Goal: Information Seeking & Learning: Learn about a topic

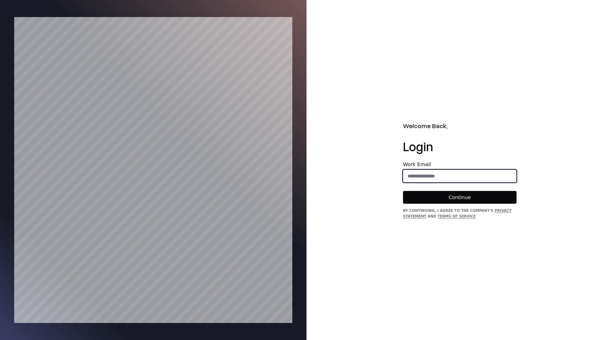
click at [422, 175] on input "email" at bounding box center [459, 176] width 113 height 13
click at [440, 176] on input "email" at bounding box center [459, 176] width 113 height 13
type input "**********"
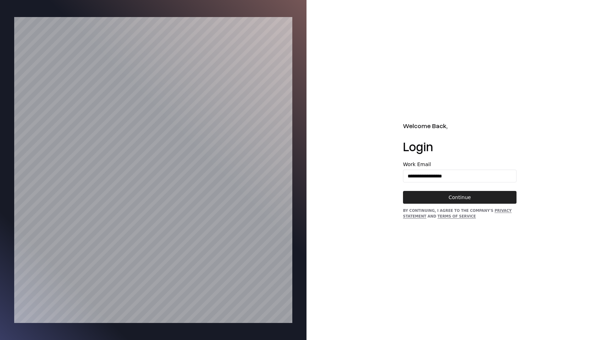
click at [464, 195] on button "Continue" at bounding box center [460, 197] width 114 height 13
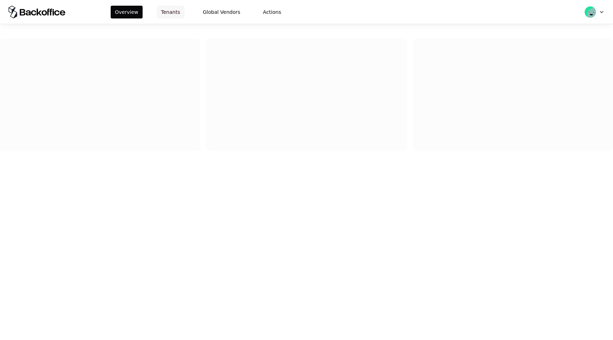
click at [176, 13] on button "Tenants" at bounding box center [171, 12] width 28 height 13
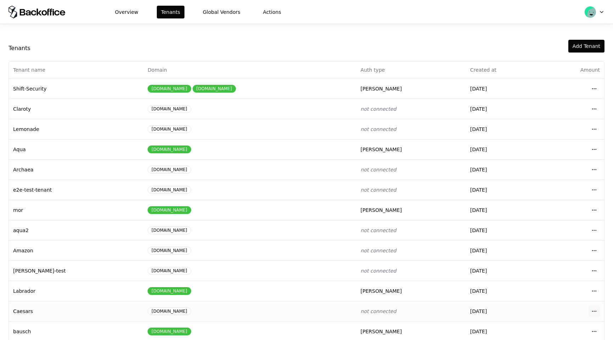
click at [593, 310] on html "Overview Tenants Global Vendors Actions Tenants Add Tenant Tenant name Domain A…" at bounding box center [306, 170] width 613 height 340
click at [576, 282] on div "Login to tenant" at bounding box center [563, 281] width 81 height 14
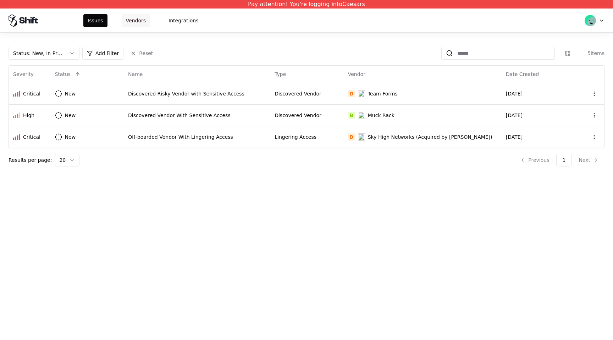
click at [139, 23] on button "Vendors" at bounding box center [136, 20] width 28 height 13
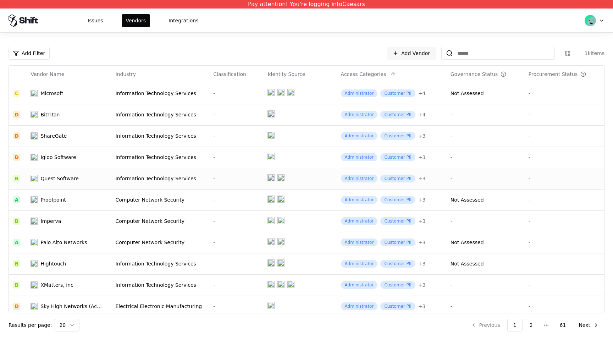
click at [67, 179] on div "Quest Software" at bounding box center [59, 178] width 38 height 7
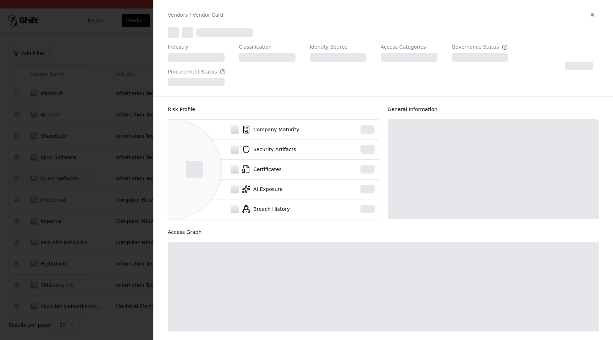
click at [67, 179] on div at bounding box center [306, 170] width 613 height 340
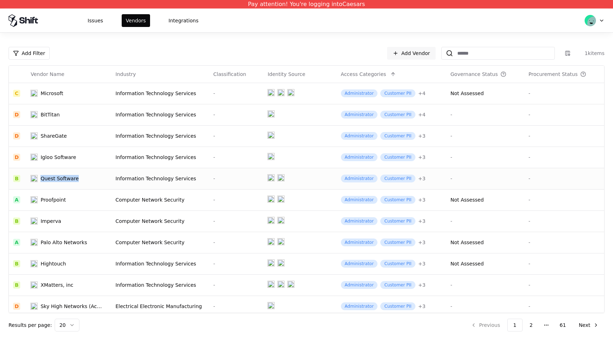
click at [67, 179] on div "Quest Software" at bounding box center [59, 178] width 38 height 7
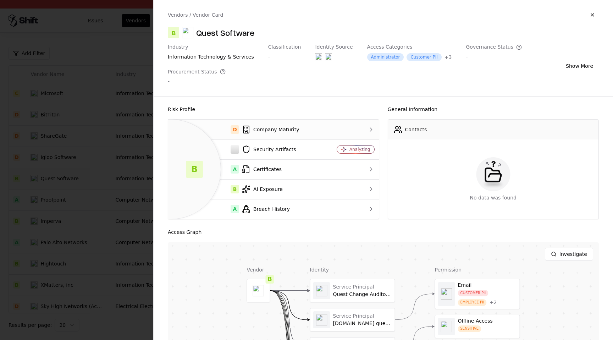
click at [294, 133] on div "D Company Maturity" at bounding box center [247, 129] width 146 height 9
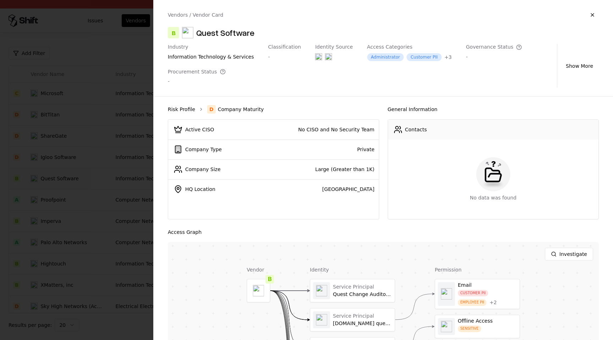
click at [188, 107] on link "Risk Profile" at bounding box center [181, 109] width 27 height 7
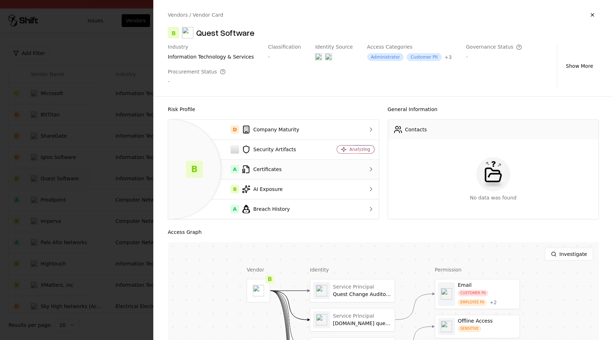
click at [281, 165] on div "A Certificates" at bounding box center [247, 169] width 146 height 9
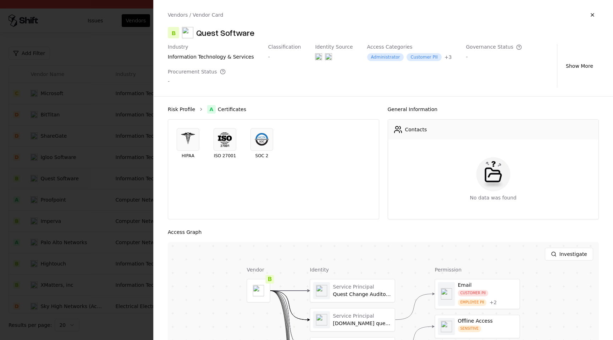
click at [186, 109] on link "Risk Profile" at bounding box center [181, 109] width 27 height 7
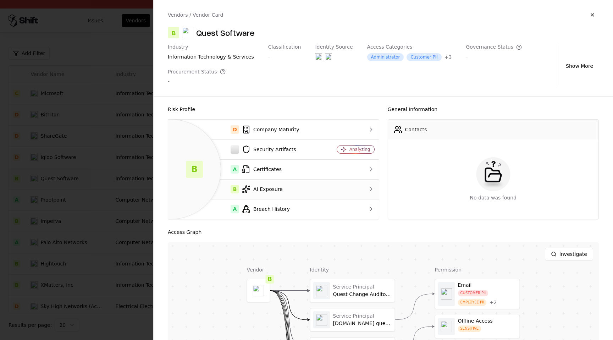
click at [261, 188] on div "B AI Exposure" at bounding box center [247, 189] width 146 height 9
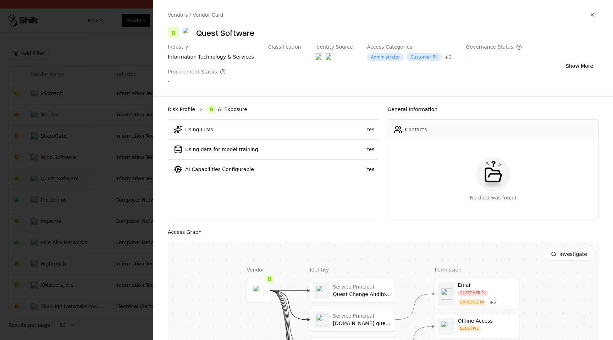
click at [189, 109] on link "Risk Profile" at bounding box center [181, 109] width 27 height 7
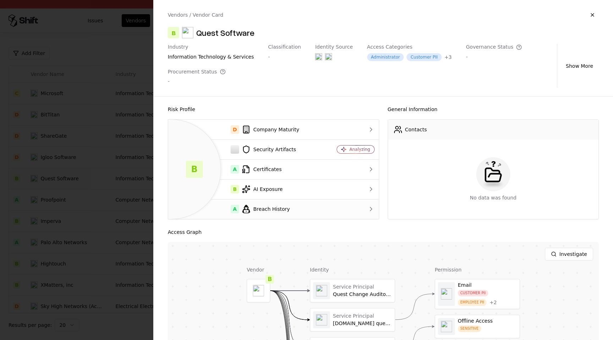
click at [283, 209] on div "A Breach History" at bounding box center [247, 209] width 146 height 9
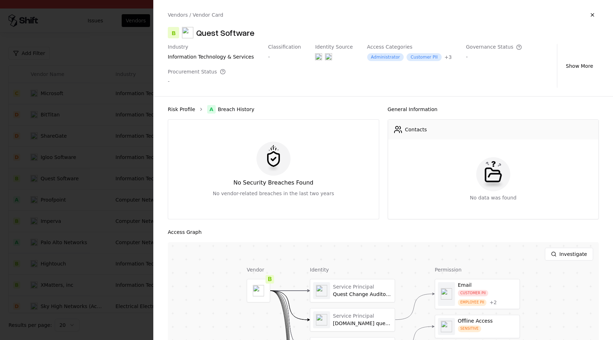
click at [183, 108] on link "Risk Profile" at bounding box center [181, 109] width 27 height 7
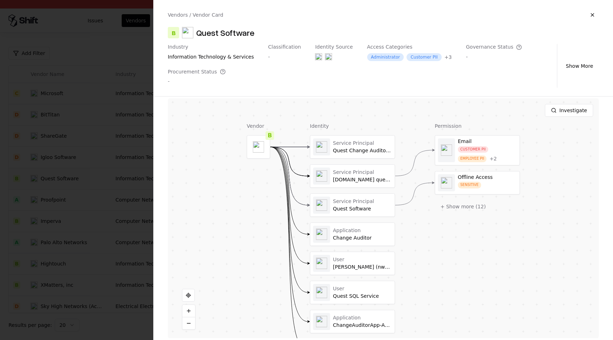
scroll to position [144, 0]
click at [471, 209] on button "+ Show more ( 12 )" at bounding box center [463, 205] width 57 height 13
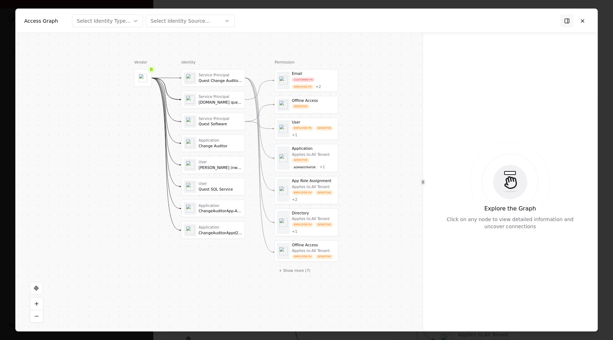
click at [222, 78] on div "Service Principal Quest Change Auditor Configuration Assistant" at bounding box center [221, 78] width 44 height 10
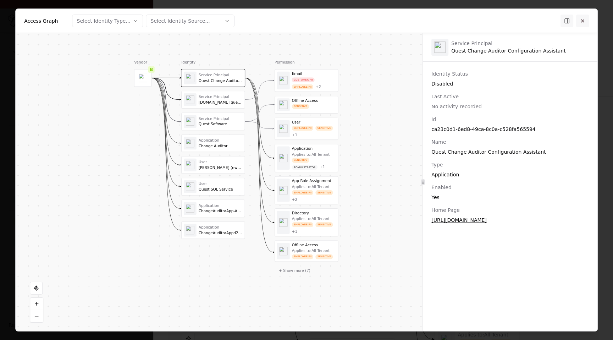
click at [580, 22] on button at bounding box center [582, 20] width 13 height 13
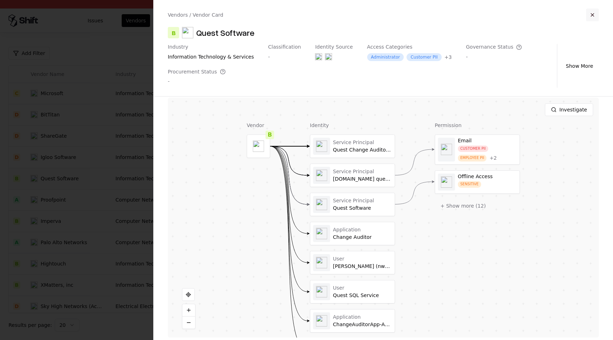
click at [595, 18] on button "button" at bounding box center [592, 15] width 13 height 13
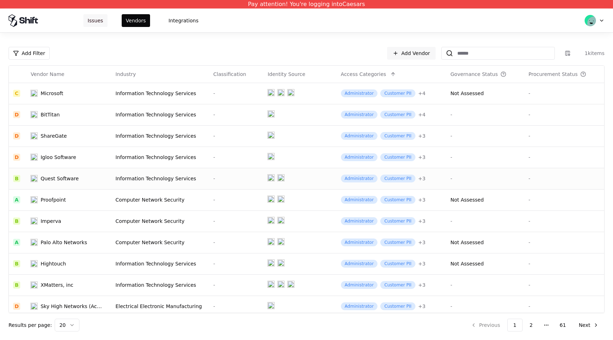
click at [99, 21] on button "Issues" at bounding box center [95, 20] width 24 height 13
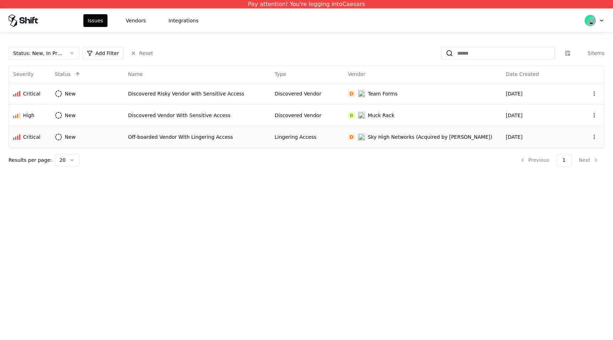
click at [144, 141] on td "Off-boarded Vendor With Lingering Access" at bounding box center [197, 137] width 147 height 22
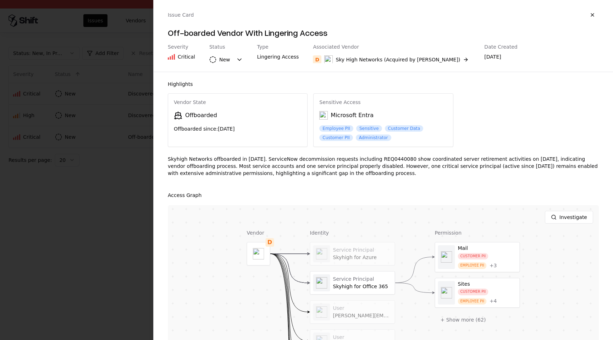
click at [397, 159] on div "Skyhigh Networks offboarded in [DATE]. ServiceNow decommission requests includi…" at bounding box center [383, 168] width 431 height 27
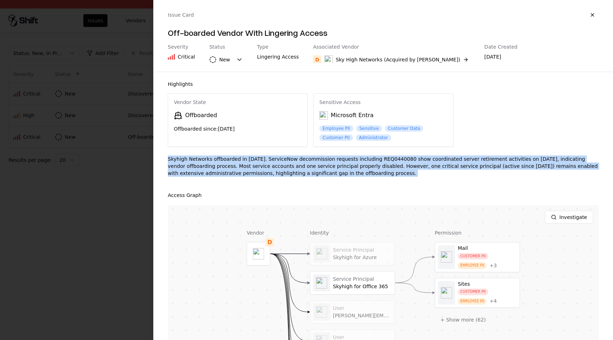
click at [397, 159] on div "Skyhigh Networks offboarded in [DATE]. ServiceNow decommission requests includi…" at bounding box center [383, 168] width 431 height 27
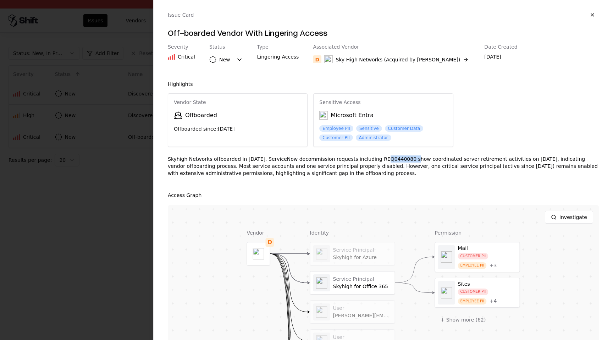
click at [397, 159] on div "Skyhigh Networks offboarded in [DATE]. ServiceNow decommission requests includi…" at bounding box center [383, 168] width 431 height 27
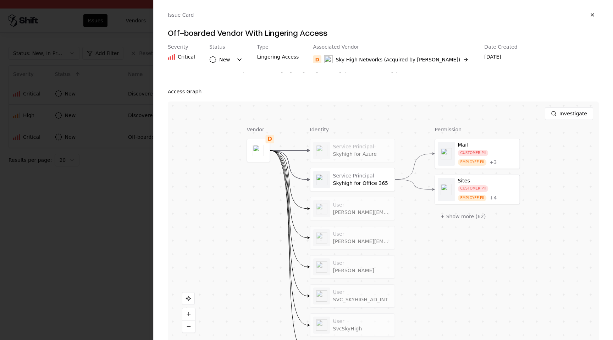
scroll to position [114, 0]
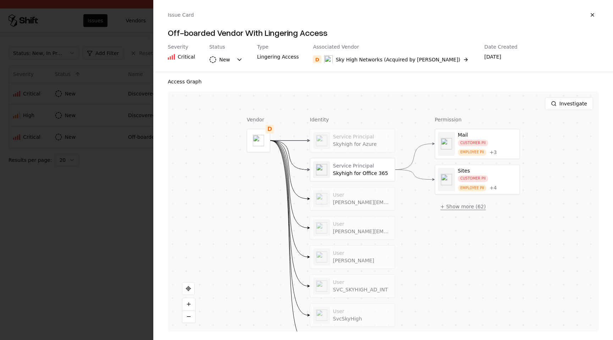
click at [454, 208] on button "+ Show more ( 62 )" at bounding box center [463, 206] width 57 height 13
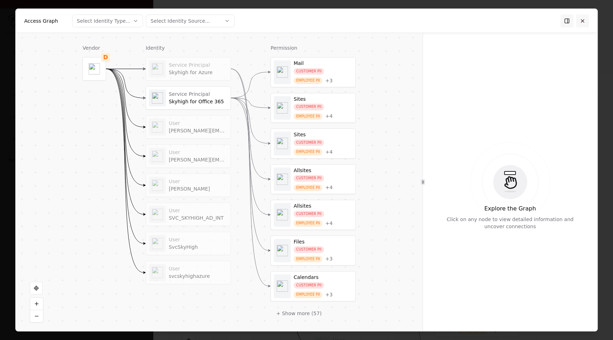
click at [584, 20] on button at bounding box center [582, 20] width 13 height 13
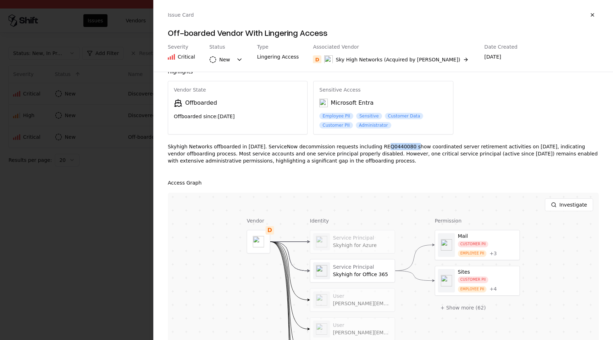
scroll to position [0, 0]
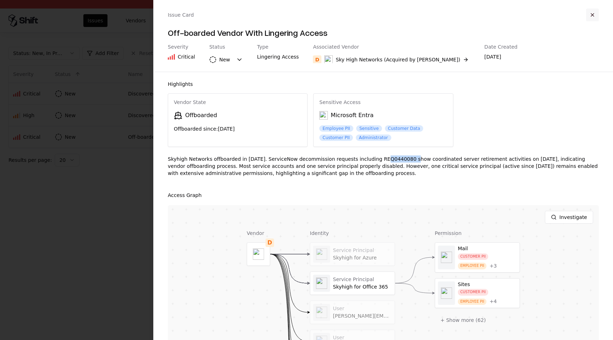
click at [594, 13] on button "button" at bounding box center [592, 15] width 13 height 13
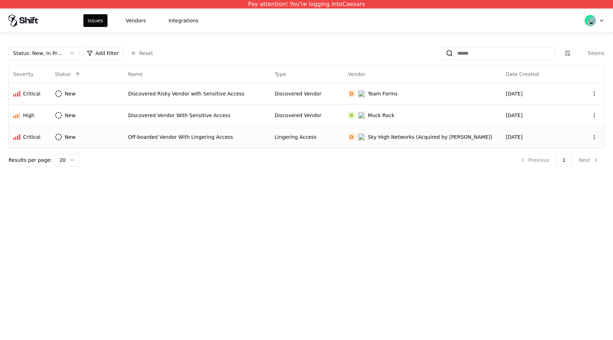
click at [339, 135] on div "Lingering Access" at bounding box center [307, 136] width 65 height 7
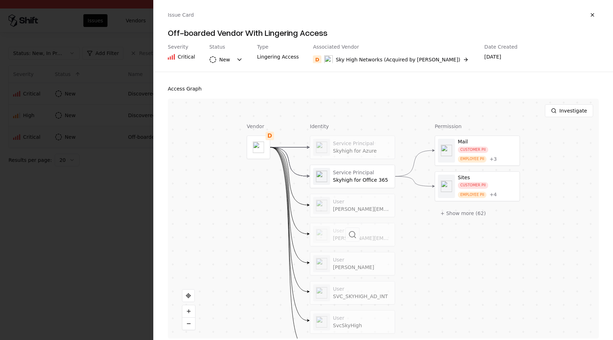
scroll to position [110, 0]
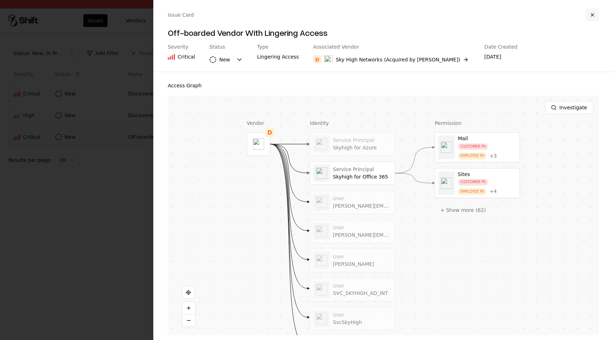
click at [593, 15] on button "button" at bounding box center [592, 15] width 13 height 13
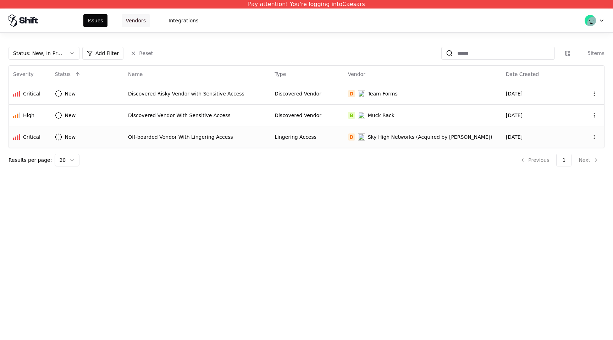
click at [140, 22] on button "Vendors" at bounding box center [136, 20] width 28 height 13
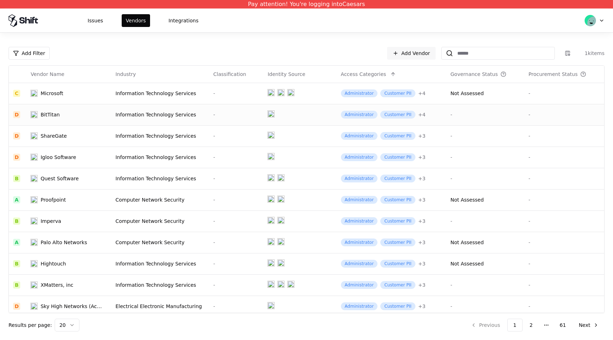
click at [89, 115] on div "BitTitan" at bounding box center [68, 114] width 74 height 7
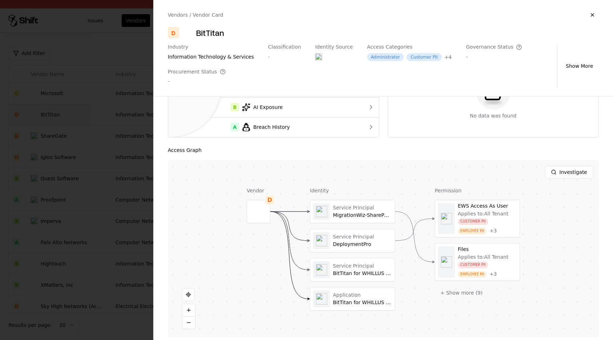
scroll to position [88, 0]
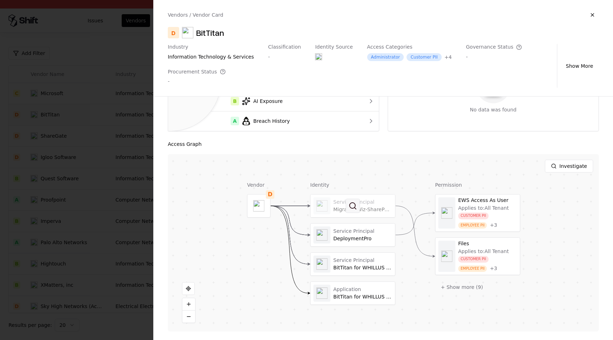
click at [347, 206] on button at bounding box center [353, 206] width 14 height 14
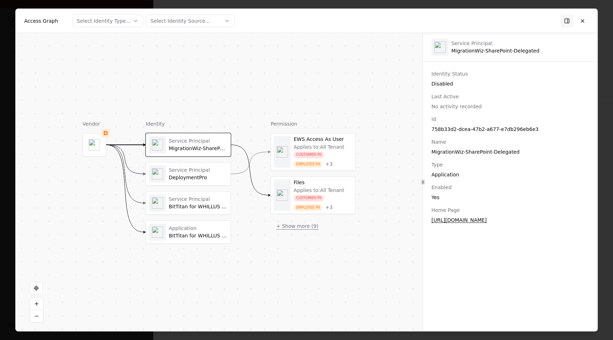
click at [310, 226] on button "+ Show more ( 9 )" at bounding box center [298, 226] width 54 height 13
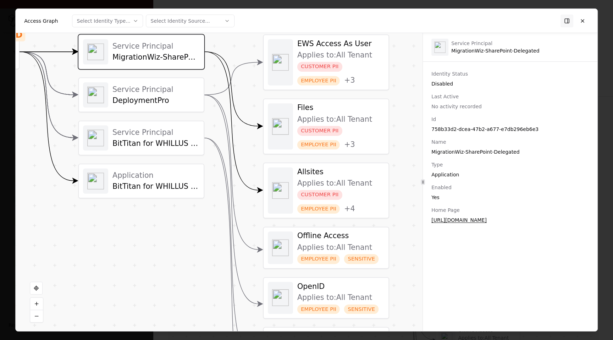
drag, startPoint x: 388, startPoint y: 223, endPoint x: 398, endPoint y: 171, distance: 52.9
click at [399, 172] on div "Vendor D Identity Service Principal MigrationWiz-SharePoint-Delegated Service P…" at bounding box center [219, 182] width 407 height 298
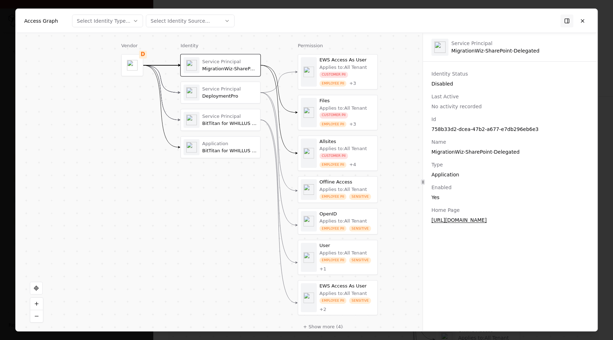
drag, startPoint x: 403, startPoint y: 183, endPoint x: 390, endPoint y: 150, distance: 35.5
click at [390, 150] on div "Vendor D Identity Service Principal MigrationWiz-SharePoint-Delegated Service P…" at bounding box center [219, 182] width 407 height 298
click at [584, 20] on button at bounding box center [582, 20] width 13 height 13
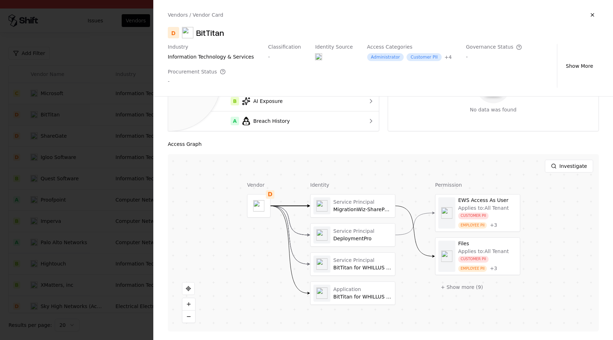
click at [126, 66] on div at bounding box center [306, 170] width 613 height 340
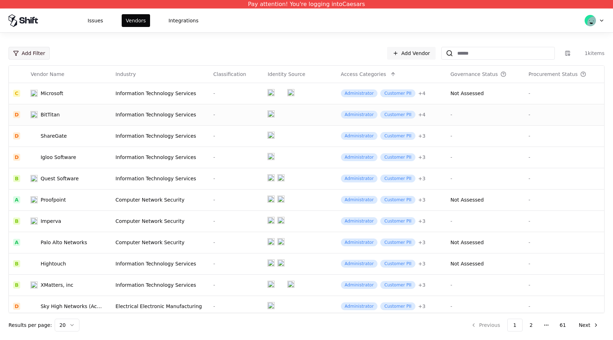
click at [41, 53] on html "Pay attention! You're logging into Caesars Issues Vendors Integrations Add Filt…" at bounding box center [306, 170] width 613 height 340
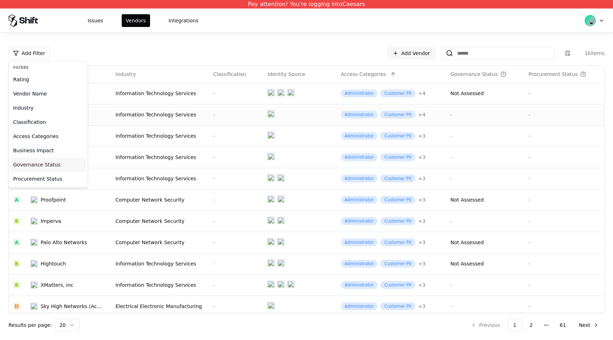
click at [37, 165] on div "Governance Status" at bounding box center [48, 165] width 76 height 14
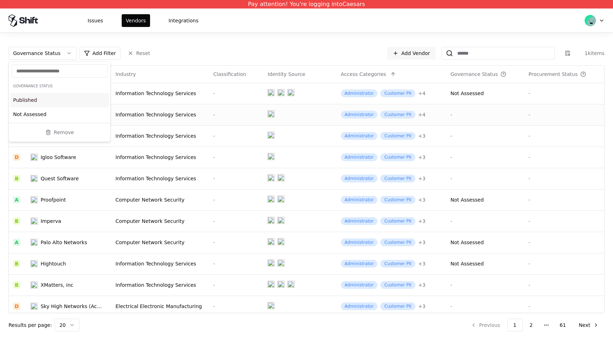
click at [66, 53] on html "Pay attention! You're logging into Caesars Issues Vendors Integrations Governan…" at bounding box center [306, 170] width 613 height 340
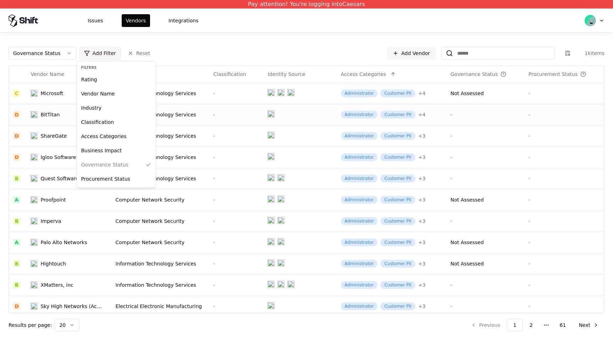
click at [105, 52] on html "Pay attention! You're logging into Caesars Issues Vendors Integrations Governan…" at bounding box center [306, 170] width 613 height 340
click at [125, 134] on div "Access Categories" at bounding box center [116, 136] width 76 height 14
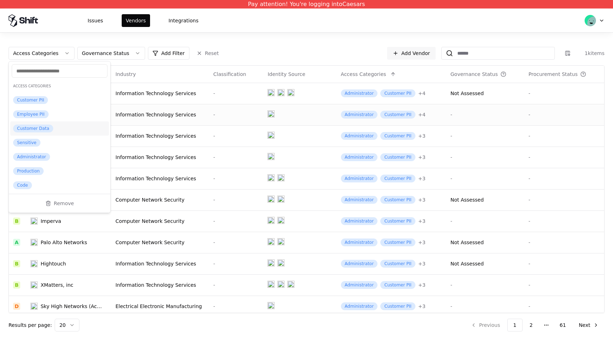
click at [255, 40] on html "Pay attention! You're logging into Caesars Issues Vendors Integrations Access C…" at bounding box center [306, 170] width 613 height 340
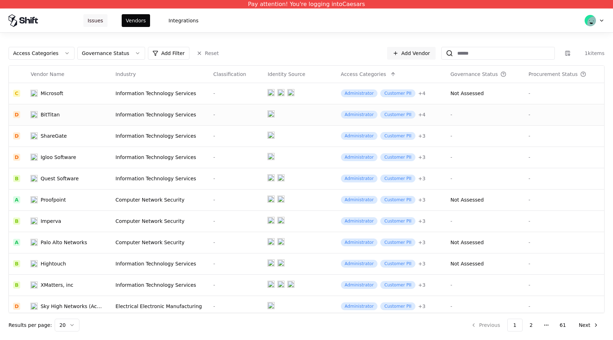
click at [94, 19] on button "Issues" at bounding box center [95, 20] width 24 height 13
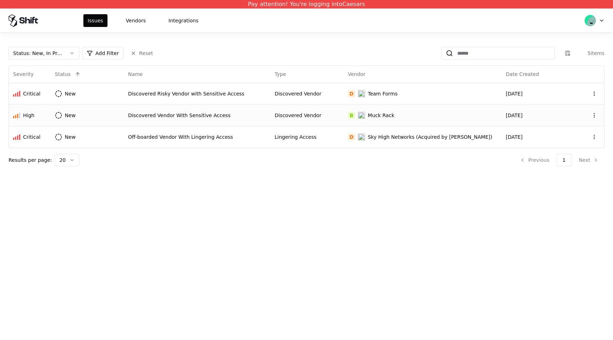
click at [178, 112] on div "Discovered Vendor With Sensitive Access" at bounding box center [197, 115] width 138 height 7
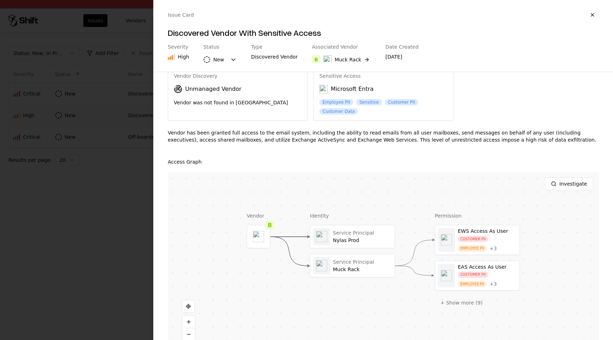
scroll to position [44, 0]
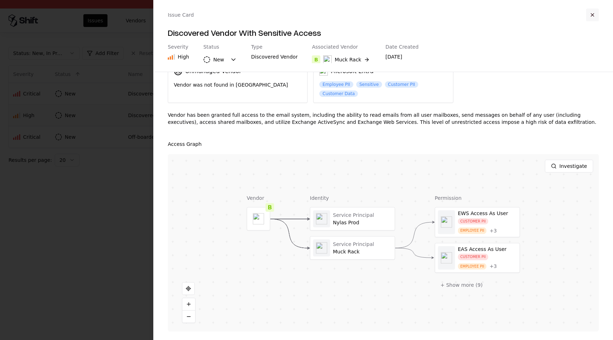
click at [595, 14] on button "button" at bounding box center [592, 15] width 13 height 13
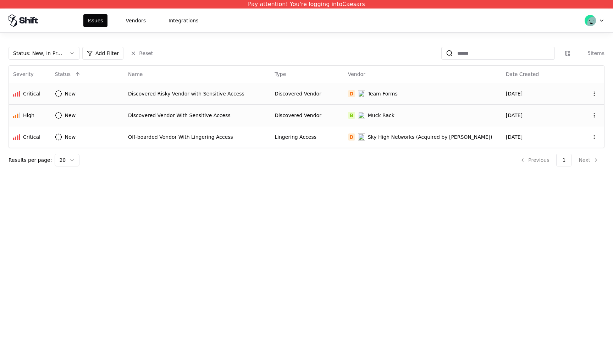
click at [256, 90] on div "Discovered Risky Vendor with Sensitive Access" at bounding box center [197, 93] width 138 height 7
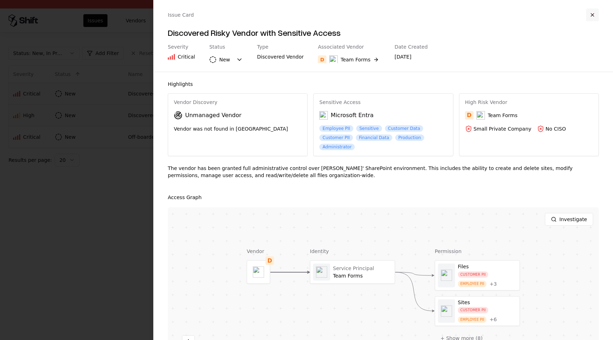
click at [592, 18] on button "button" at bounding box center [592, 15] width 13 height 13
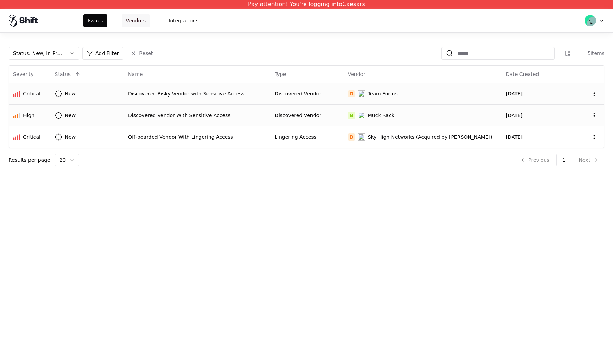
click at [132, 18] on button "Vendors" at bounding box center [136, 20] width 28 height 13
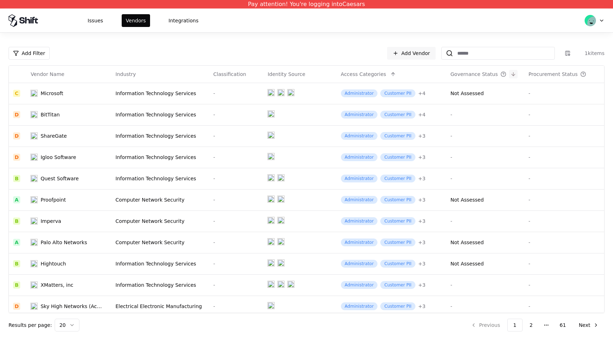
click at [512, 74] on button at bounding box center [513, 74] width 9 height 9
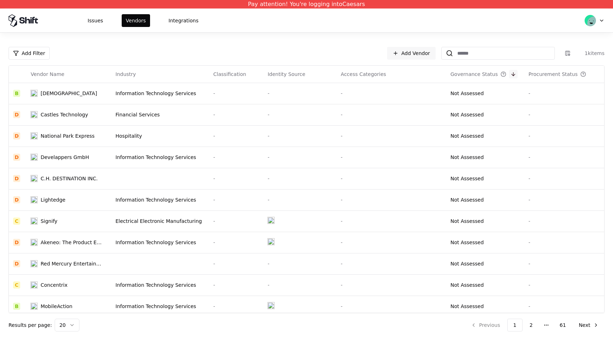
click at [512, 74] on button at bounding box center [513, 74] width 9 height 9
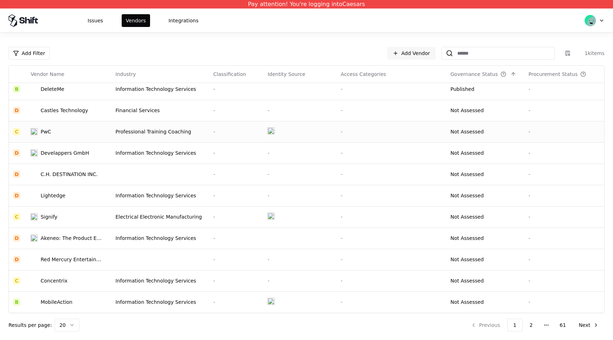
scroll to position [3, 0]
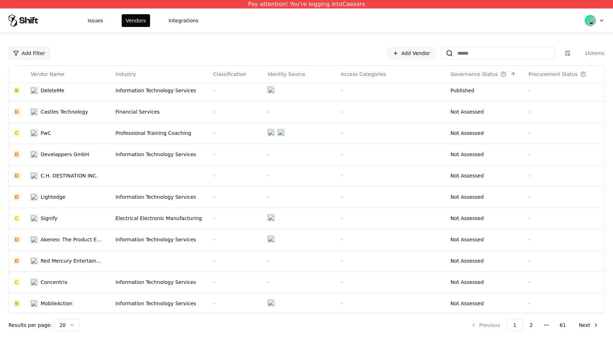
click at [37, 50] on html "Pay attention! You're logging into Caesars Issues Vendors Integrations Add Filt…" at bounding box center [306, 170] width 613 height 340
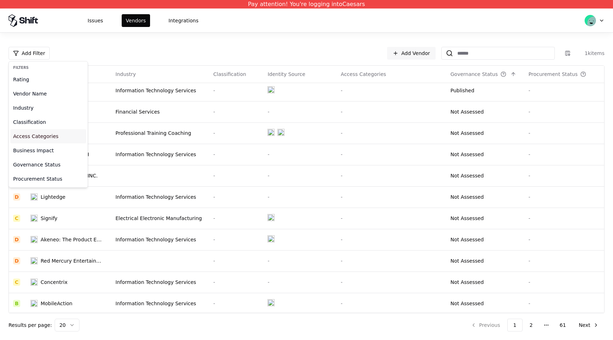
click at [49, 138] on div "Access Categories" at bounding box center [48, 136] width 76 height 14
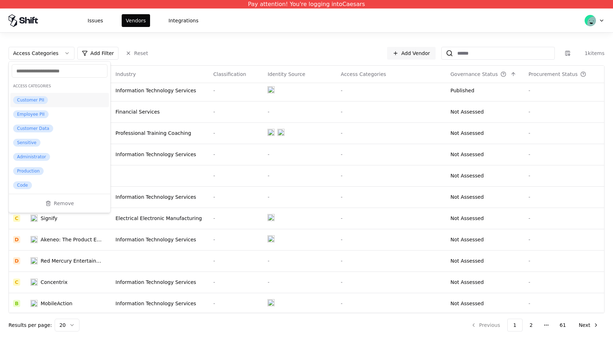
click at [31, 99] on div "Customer PII" at bounding box center [30, 100] width 35 height 8
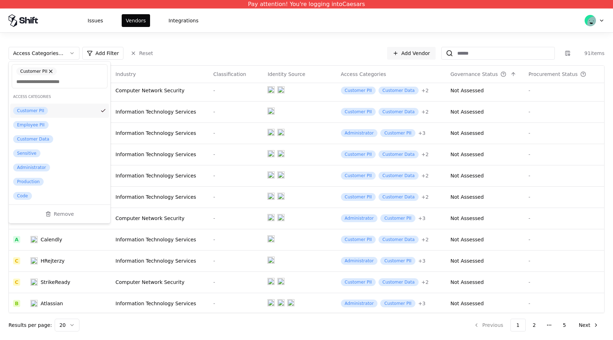
click at [232, 46] on html "Pay attention! You're logging into Caesars Issues Vendors Integrations Access C…" at bounding box center [306, 170] width 613 height 340
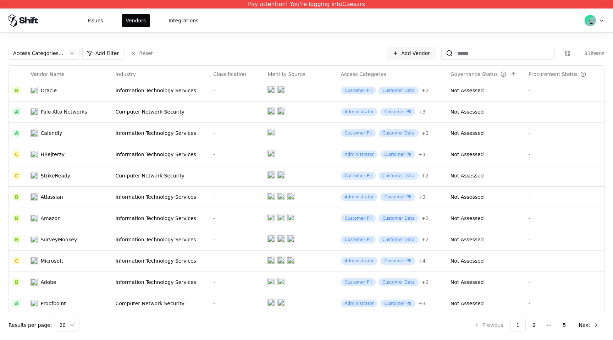
scroll to position [196, 0]
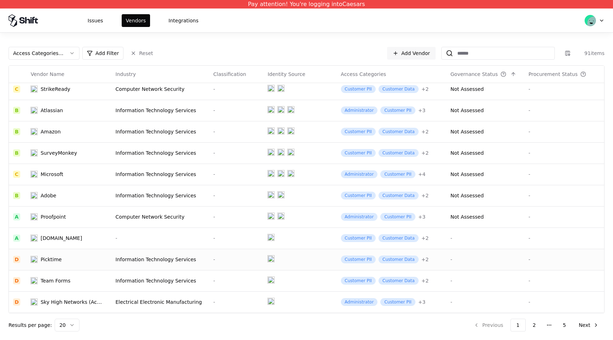
click at [64, 261] on div "Picktime" at bounding box center [68, 259] width 74 height 7
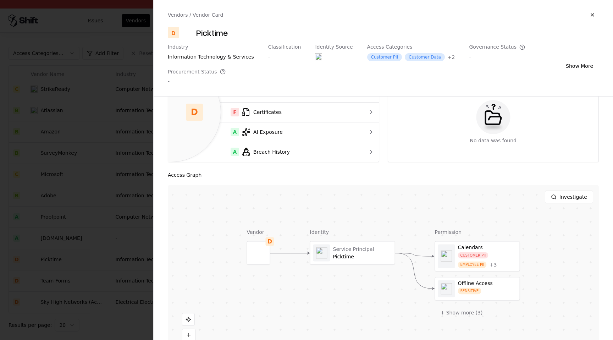
scroll to position [53, 0]
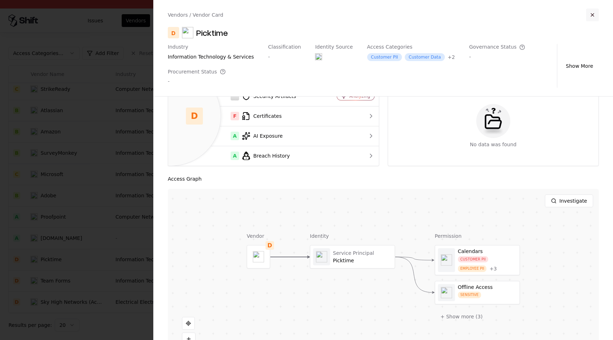
click at [591, 16] on button "button" at bounding box center [592, 15] width 13 height 13
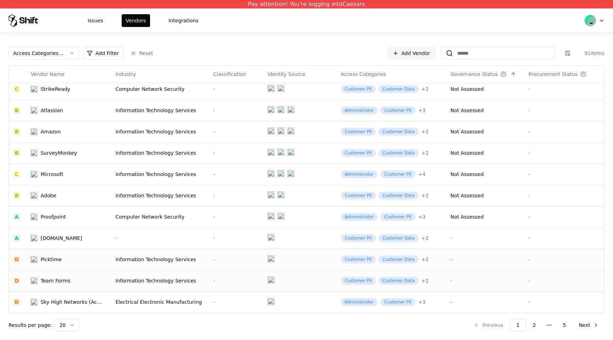
click at [243, 279] on div "-" at bounding box center [236, 280] width 46 height 7
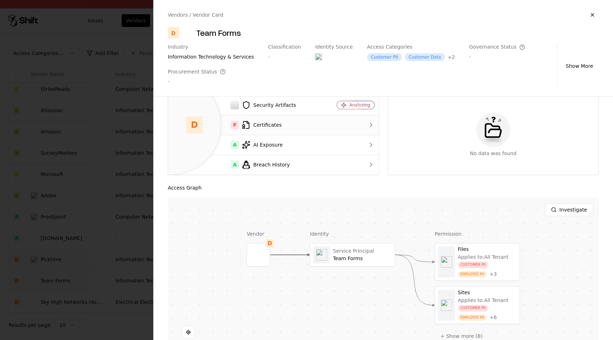
scroll to position [153, 0]
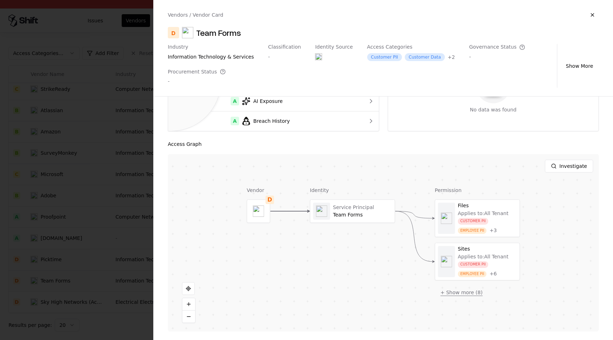
click at [470, 294] on button "+ Show more ( 8 )" at bounding box center [462, 292] width 54 height 13
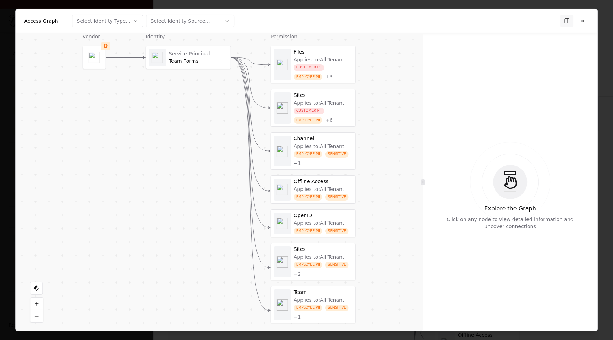
click at [313, 105] on div "Applies to: All Tenant" at bounding box center [319, 103] width 51 height 6
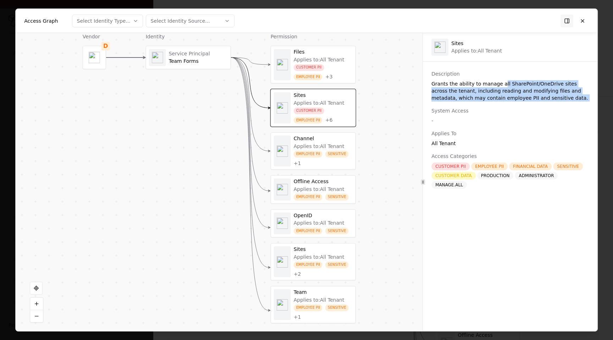
drag, startPoint x: 500, startPoint y: 81, endPoint x: 508, endPoint y: 102, distance: 22.3
click at [508, 102] on div "Description Grants the ability to manage all SharePoint/OneDrive sites across t…" at bounding box center [510, 129] width 175 height 118
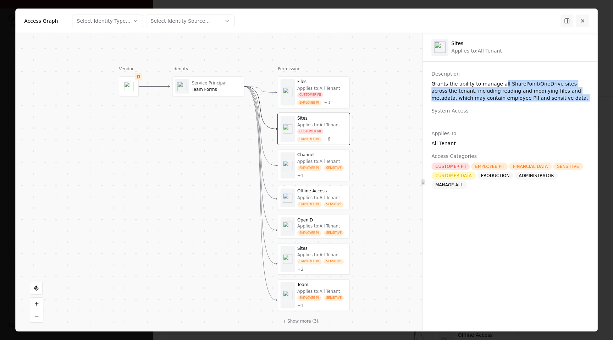
click at [582, 21] on button at bounding box center [582, 20] width 13 height 13
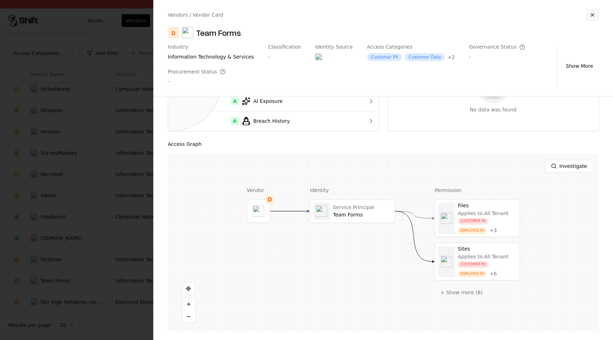
click at [591, 12] on button "button" at bounding box center [592, 15] width 13 height 13
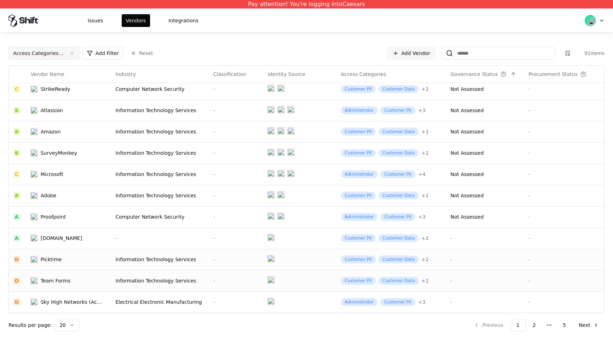
click at [67, 55] on button "Access Categories : Customer PII" at bounding box center [44, 53] width 71 height 13
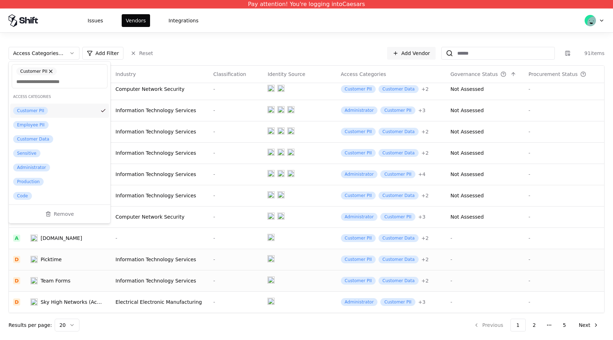
click at [184, 45] on html "Pay attention! You're logging into Caesars Issues Vendors Integrations Access C…" at bounding box center [306, 170] width 613 height 340
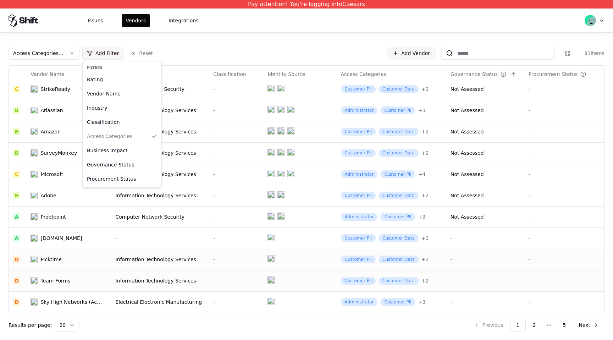
click at [104, 57] on html "Pay attention! You're logging into Caesars Issues Vendors Integrations Access C…" at bounding box center [306, 170] width 613 height 340
click at [105, 78] on div "Rating" at bounding box center [122, 79] width 76 height 14
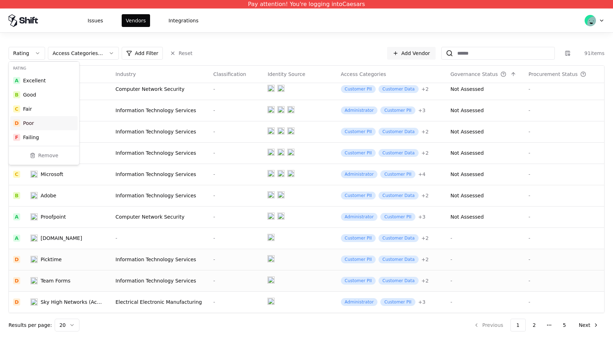
click at [61, 124] on div "D Poor" at bounding box center [43, 123] width 67 height 14
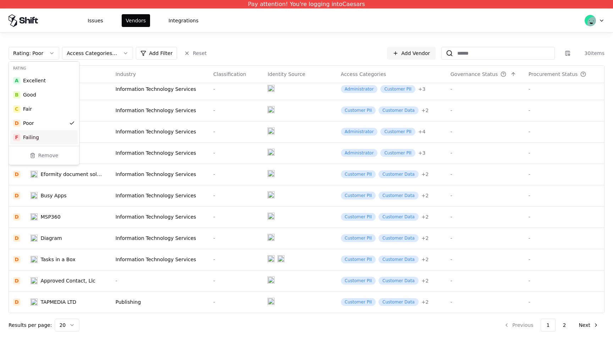
click at [61, 135] on div "F Failing" at bounding box center [43, 137] width 67 height 14
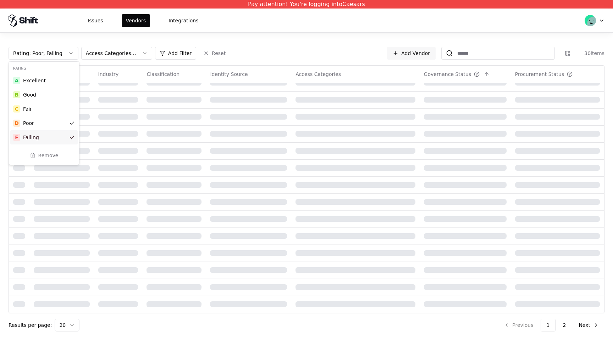
scroll to position [196, 0]
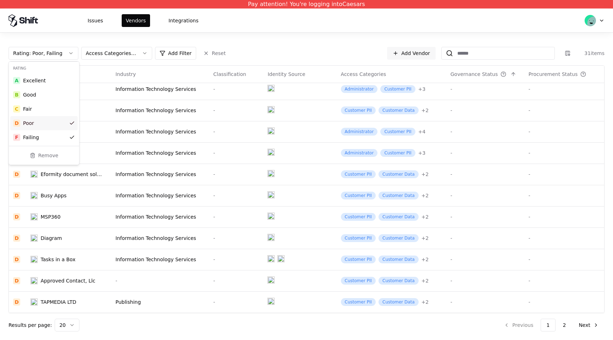
click at [307, 36] on html "Pay attention! You're logging into Caesars Issues Vendors Integrations Rating :…" at bounding box center [306, 170] width 613 height 340
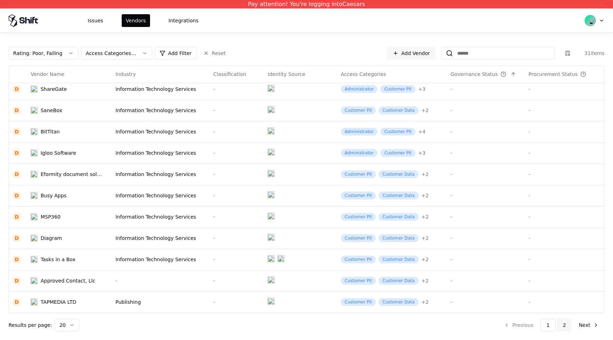
click at [568, 326] on button "2" at bounding box center [564, 325] width 15 height 13
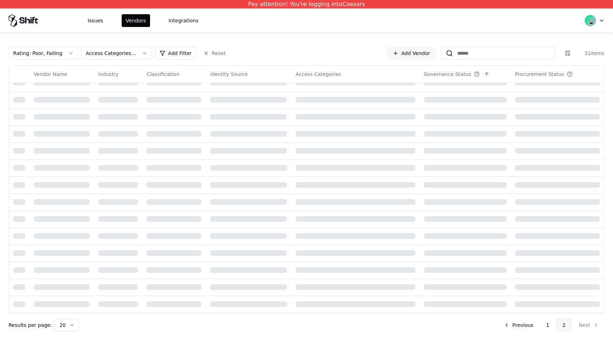
scroll to position [4, 0]
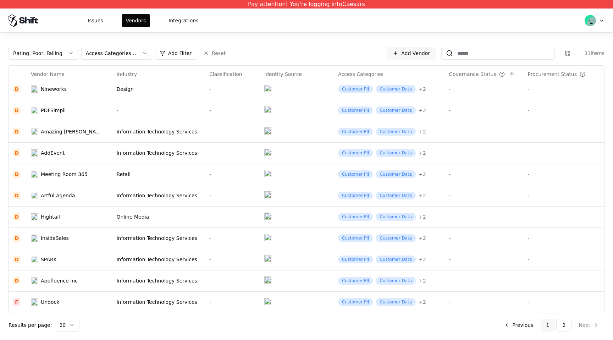
click at [551, 324] on button "1" at bounding box center [548, 325] width 15 height 13
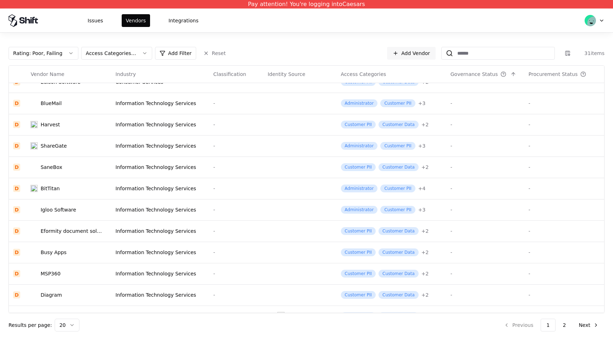
scroll to position [196, 0]
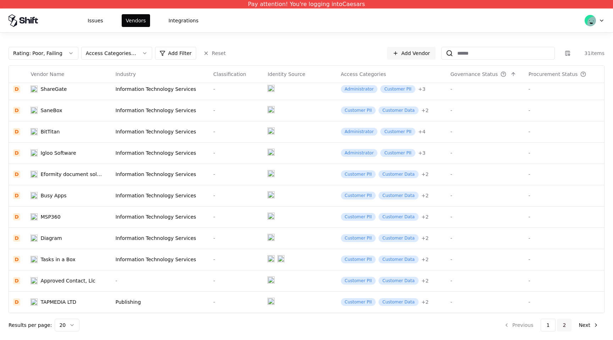
click at [566, 325] on button "2" at bounding box center [564, 325] width 15 height 13
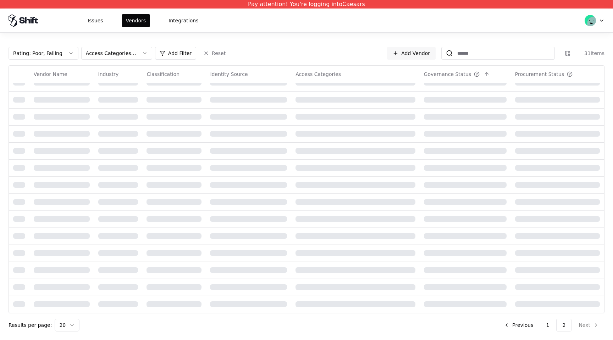
scroll to position [4, 0]
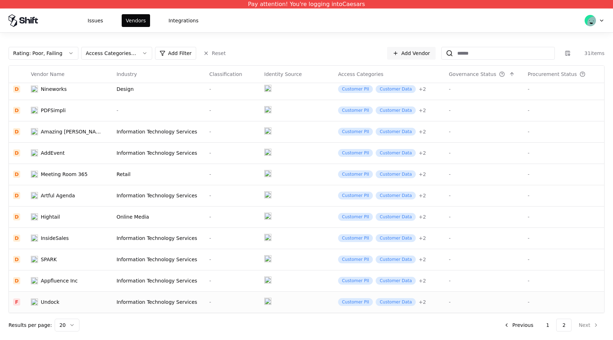
click at [78, 298] on td "Undock" at bounding box center [69, 301] width 85 height 21
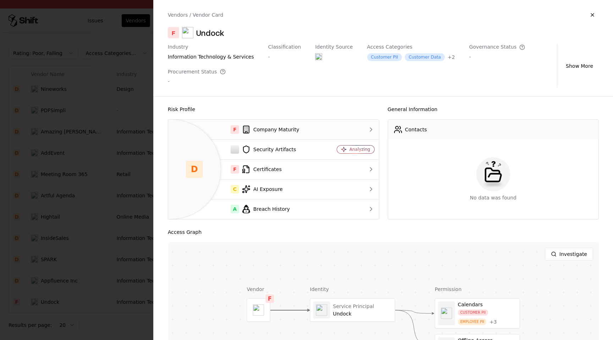
click at [297, 130] on div "F Company Maturity" at bounding box center [247, 129] width 146 height 9
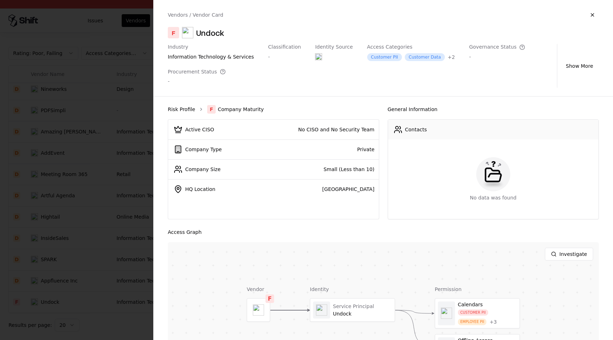
click at [186, 110] on link "Risk Profile" at bounding box center [181, 109] width 27 height 7
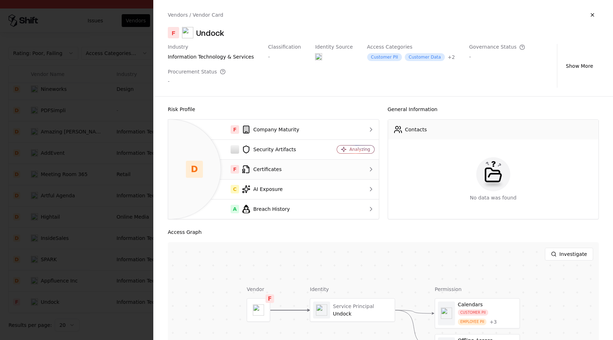
click at [318, 171] on div "F Certificates" at bounding box center [247, 169] width 146 height 9
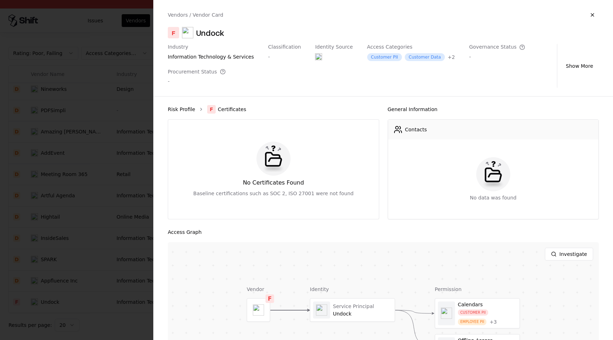
click at [175, 110] on link "Risk Profile" at bounding box center [181, 109] width 27 height 7
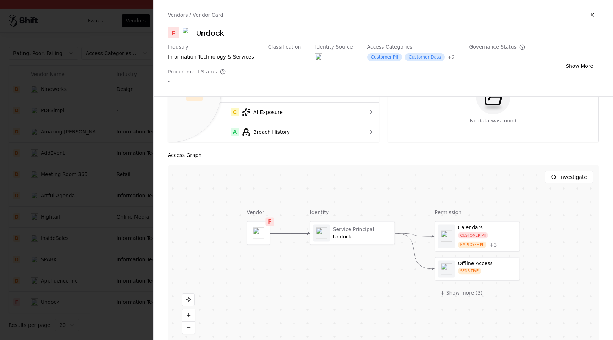
scroll to position [88, 0]
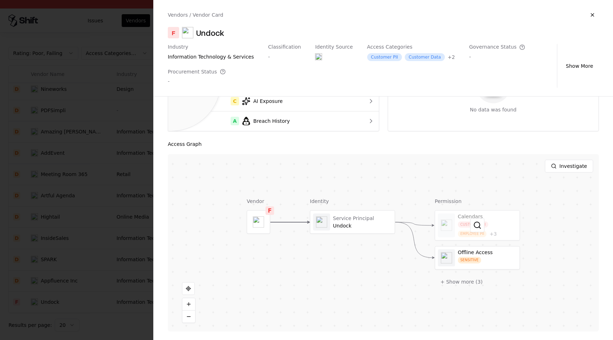
click at [495, 228] on div at bounding box center [477, 225] width 84 height 29
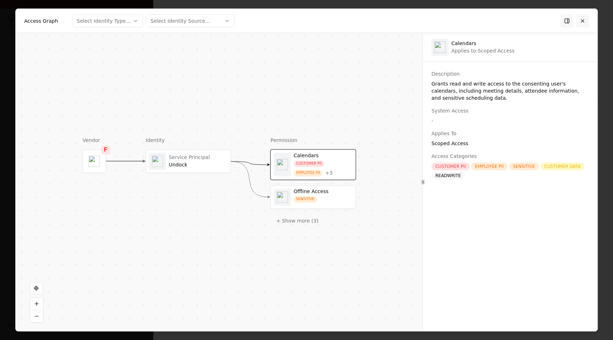
click at [584, 19] on button at bounding box center [582, 20] width 13 height 13
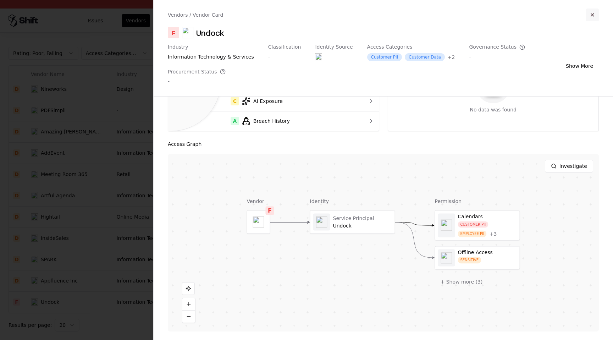
click at [593, 11] on button "button" at bounding box center [592, 15] width 13 height 13
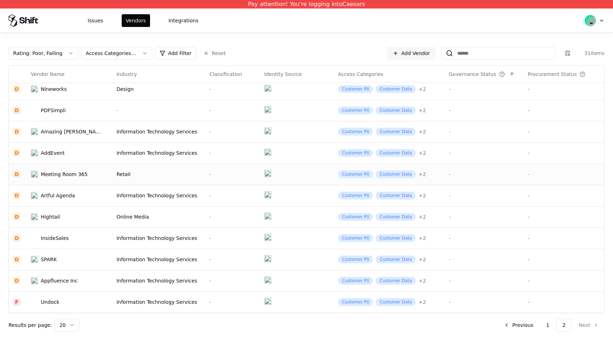
scroll to position [0, 0]
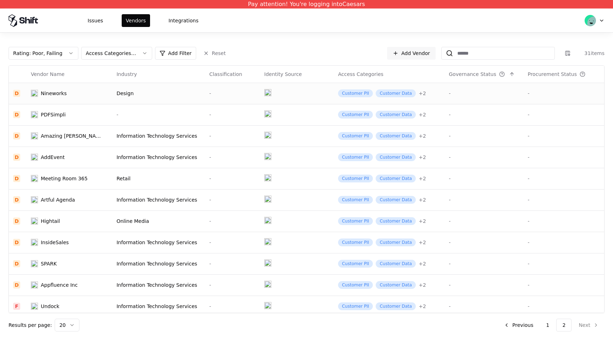
click at [276, 93] on td at bounding box center [297, 93] width 74 height 21
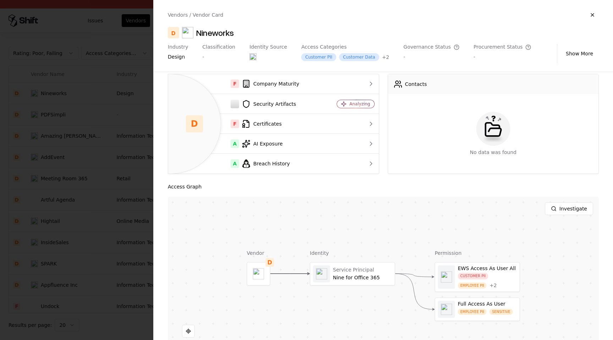
scroll to position [29, 0]
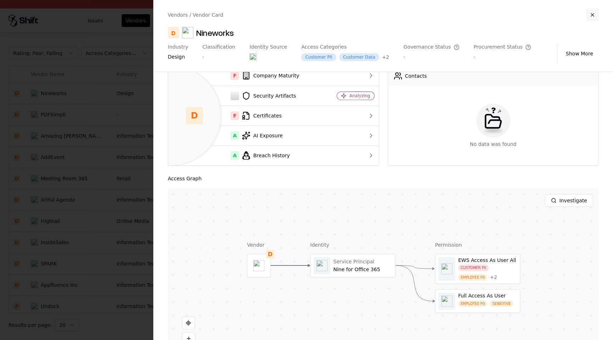
click at [591, 15] on button "button" at bounding box center [592, 15] width 13 height 13
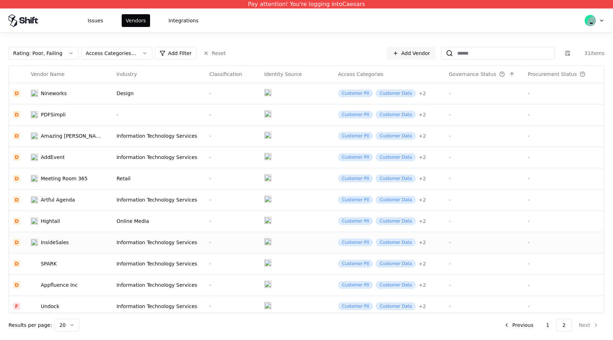
scroll to position [4, 0]
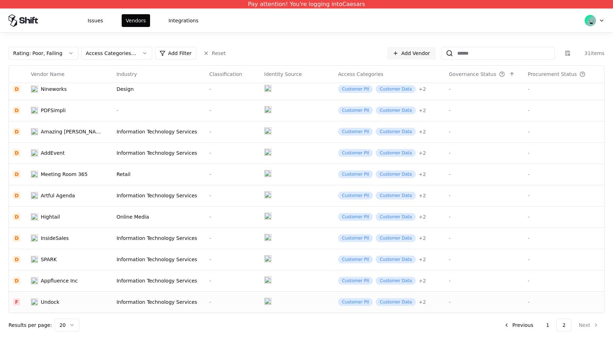
click at [182, 299] on div "Information Technology Services" at bounding box center [158, 301] width 84 height 7
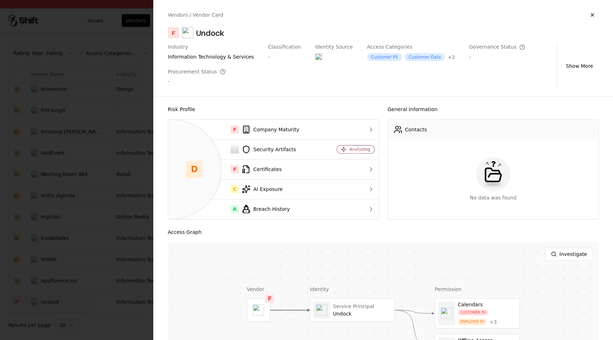
click at [101, 259] on div at bounding box center [306, 170] width 613 height 340
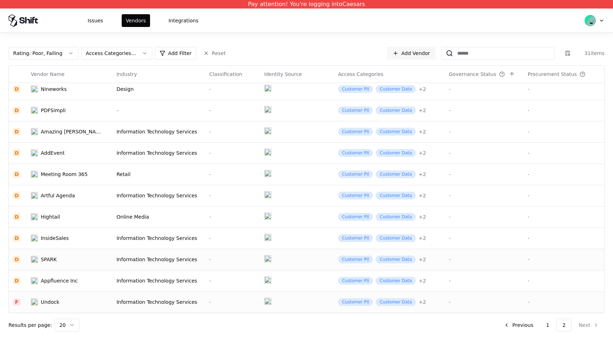
scroll to position [0, 0]
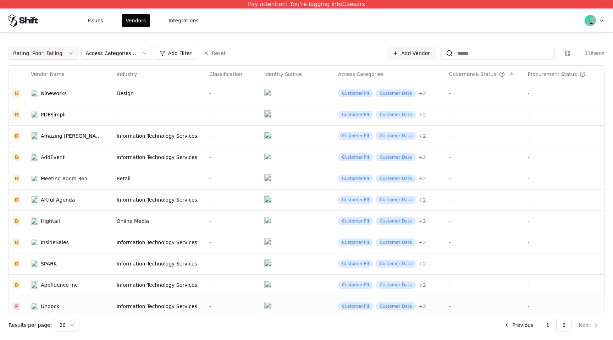
click at [57, 56] on div "Rating : Poor, Failing" at bounding box center [37, 53] width 49 height 7
click at [54, 159] on button "Remove" at bounding box center [44, 155] width 65 height 13
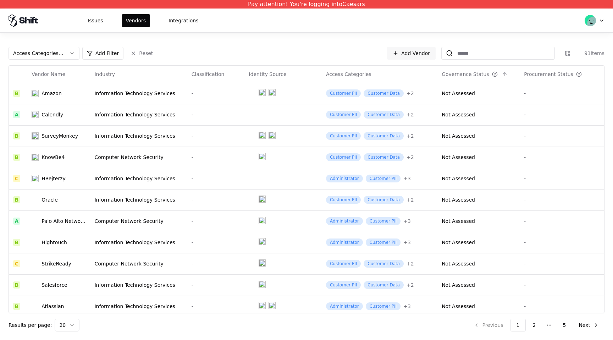
scroll to position [196, 0]
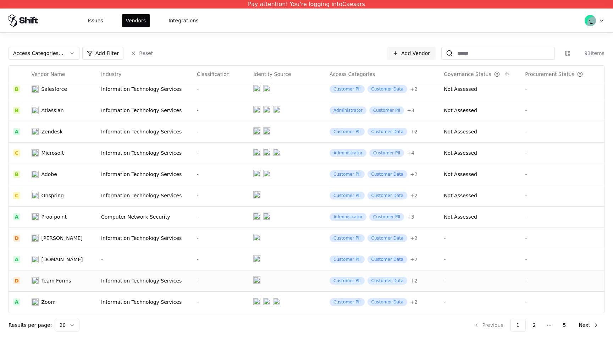
click at [83, 277] on td "Team Forms" at bounding box center [62, 280] width 70 height 21
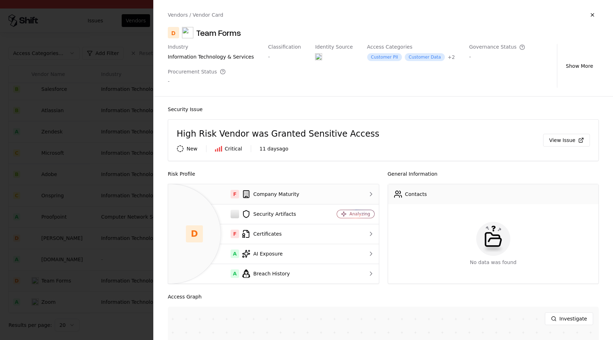
scroll to position [153, 0]
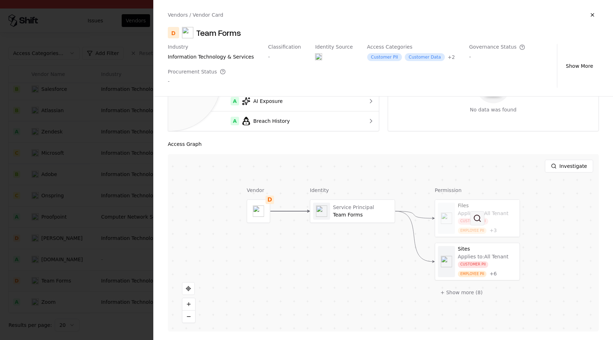
click at [484, 216] on button at bounding box center [477, 218] width 14 height 14
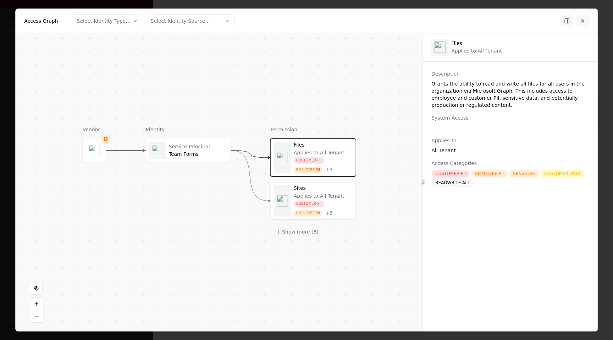
click at [584, 18] on button at bounding box center [582, 20] width 13 height 13
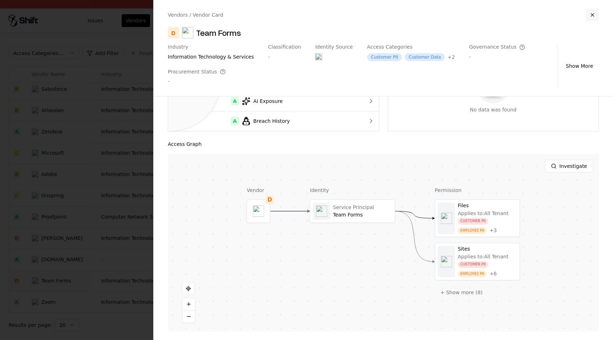
click at [593, 14] on button "button" at bounding box center [592, 15] width 13 height 13
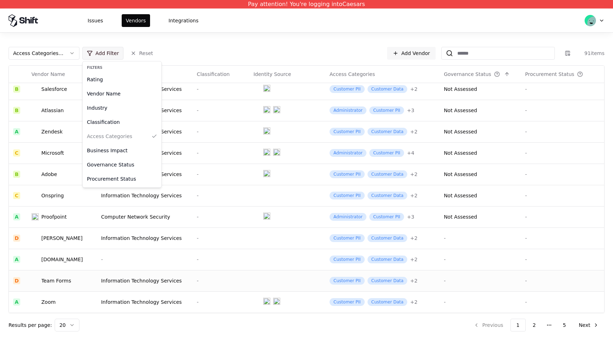
click at [100, 55] on html "Pay attention! You're logging into Caesars Issues Vendors Integrations Access C…" at bounding box center [306, 170] width 613 height 340
click at [113, 164] on div "Governance Status" at bounding box center [122, 165] width 76 height 14
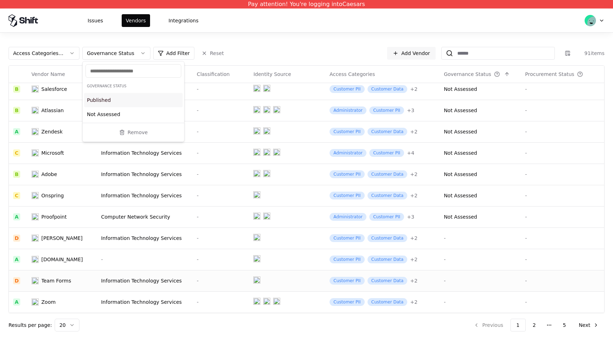
click at [122, 101] on div "Published" at bounding box center [133, 100] width 99 height 14
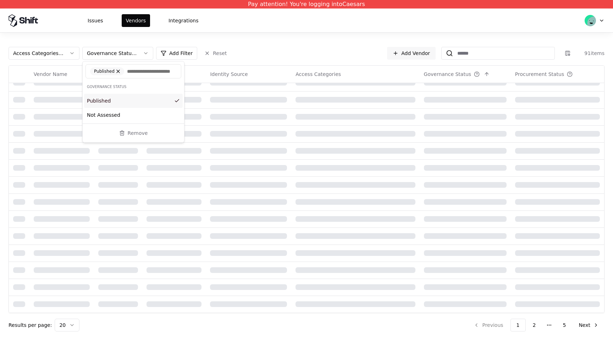
scroll to position [14, 0]
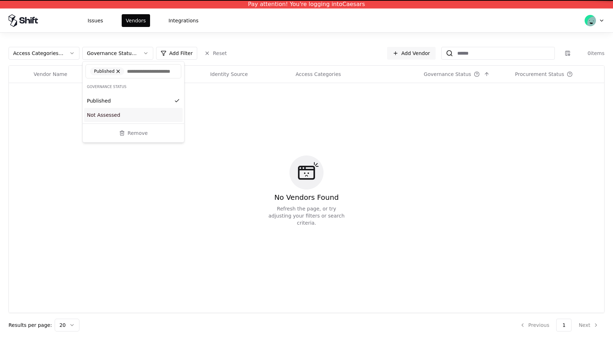
click at [121, 122] on div "Not Assessed" at bounding box center [133, 115] width 99 height 14
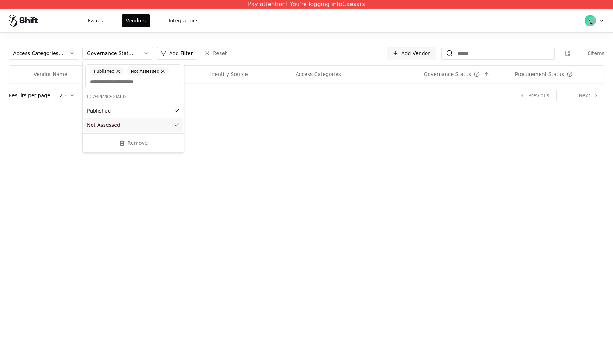
scroll to position [0, 0]
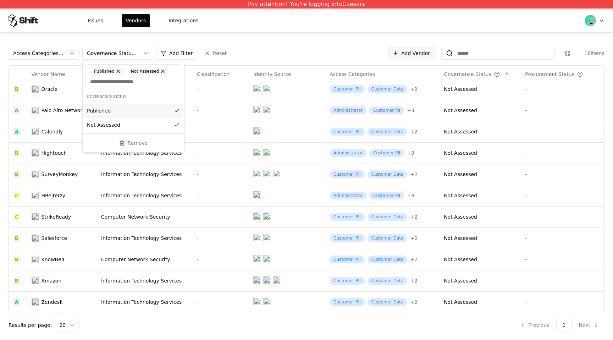
click at [294, 45] on html "Pay attention! You're logging into Caesars Issues Vendors Integrations Access C…" at bounding box center [306, 170] width 613 height 340
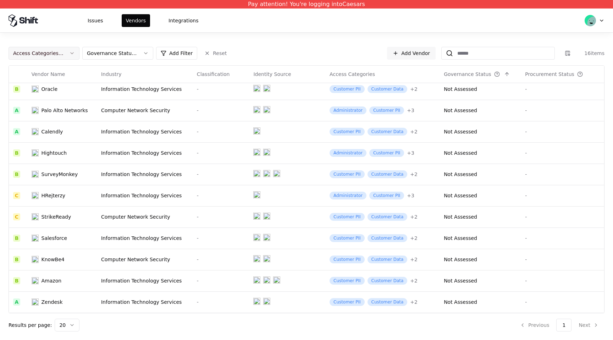
click at [75, 59] on button "Access Categories : Customer PII" at bounding box center [44, 53] width 71 height 13
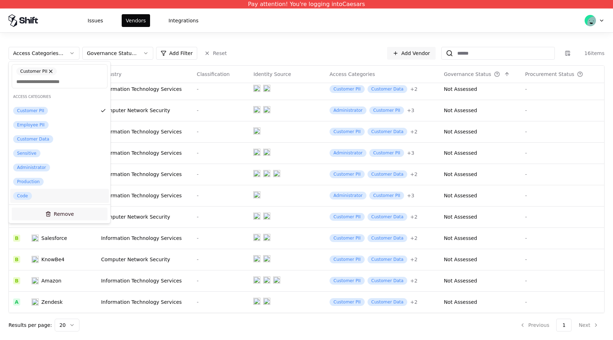
click at [50, 215] on button "Remove" at bounding box center [60, 214] width 96 height 13
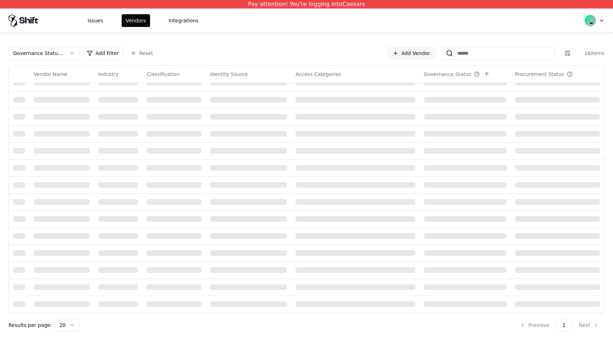
scroll to position [196, 0]
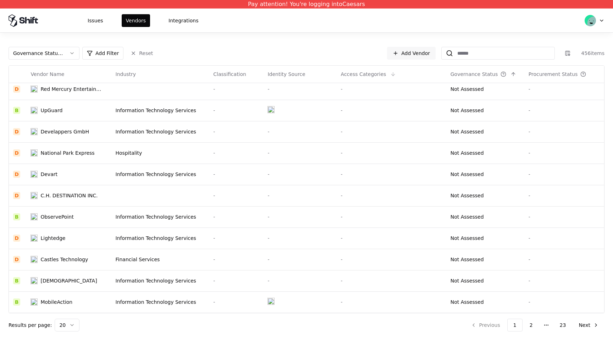
click at [385, 75] on div "Access Categories" at bounding box center [391, 74] width 101 height 9
click at [377, 73] on div "Access Categories" at bounding box center [363, 74] width 45 height 7
click at [390, 75] on button at bounding box center [393, 74] width 9 height 9
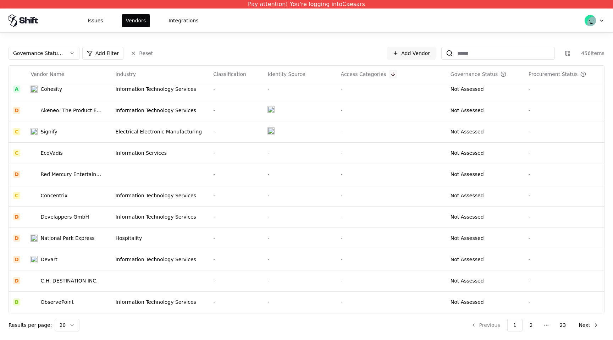
scroll to position [196, 0]
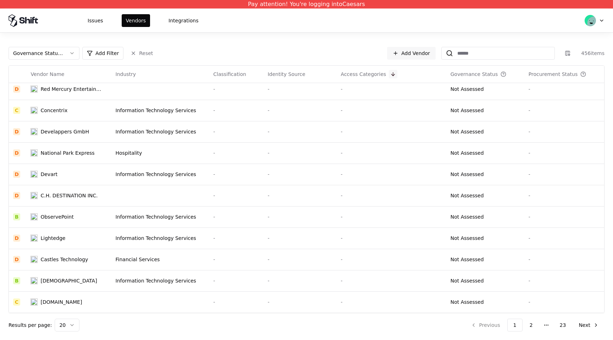
click at [391, 75] on button at bounding box center [393, 74] width 9 height 9
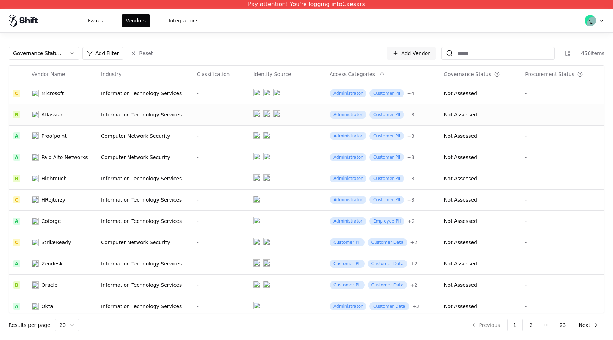
click at [140, 113] on div "Information Technology Services" at bounding box center [144, 114] width 87 height 7
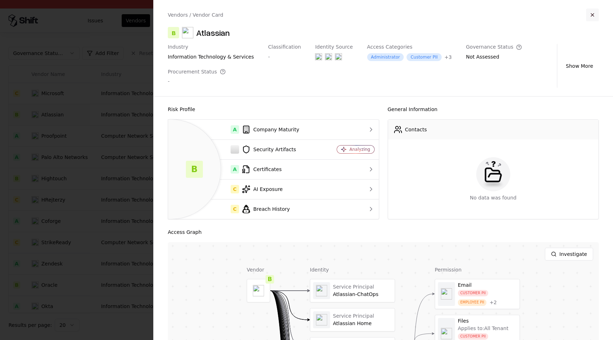
click at [590, 15] on button "button" at bounding box center [592, 15] width 13 height 13
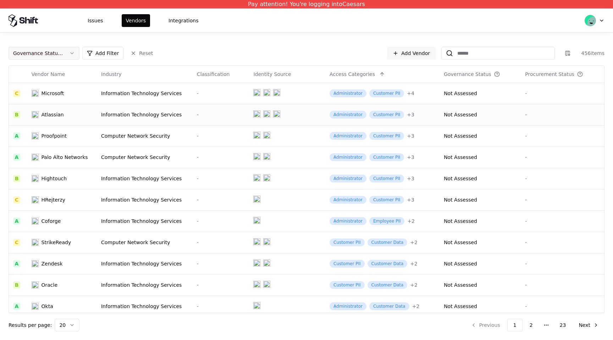
click at [68, 55] on button "Governance Status : Published, Not Assessed" at bounding box center [44, 53] width 71 height 13
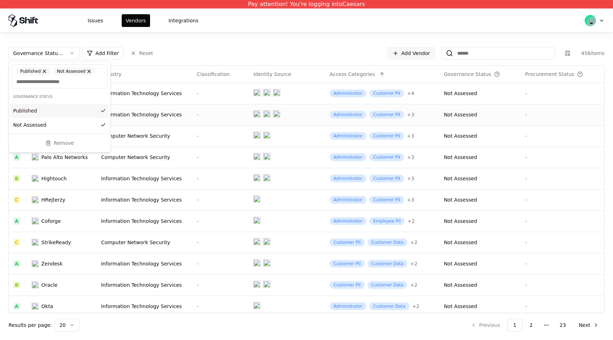
click at [189, 51] on html "Pay attention! You're logging into Caesars Issues Vendors Integrations Governan…" at bounding box center [306, 170] width 613 height 340
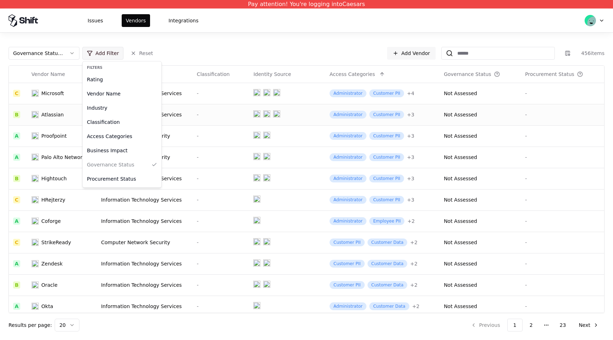
click at [110, 57] on html "Pay attention! You're logging into Caesars Issues Vendors Integrations Governan…" at bounding box center [306, 170] width 613 height 340
click at [116, 137] on div "Access Categories" at bounding box center [122, 136] width 76 height 14
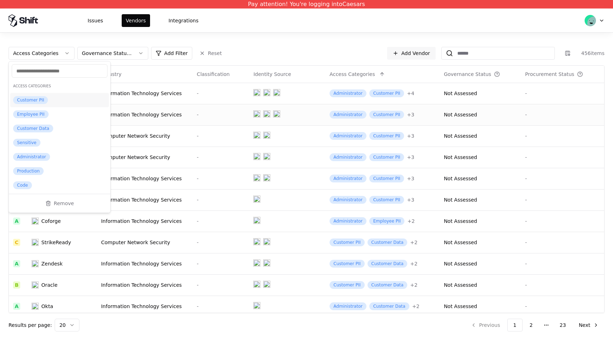
click at [53, 102] on div "Customer PII" at bounding box center [59, 100] width 99 height 14
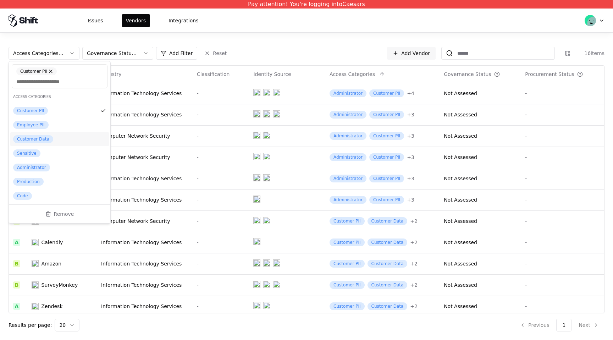
click at [48, 140] on div "Customer Data" at bounding box center [33, 139] width 40 height 8
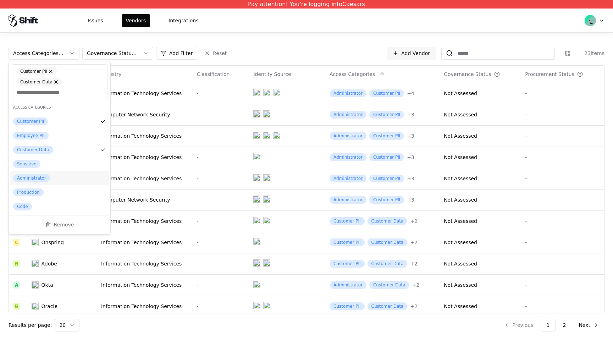
click at [43, 174] on div "Administrator" at bounding box center [31, 178] width 37 height 8
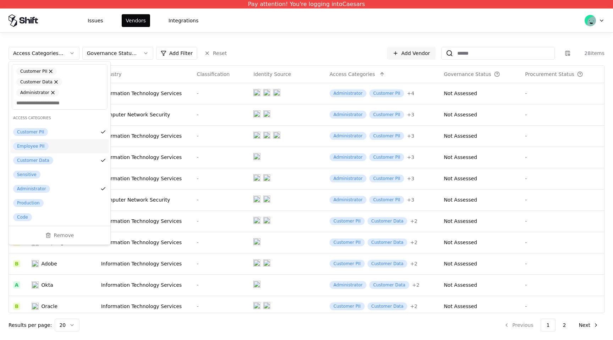
click at [270, 48] on html "Pay attention! You're logging into Caesars Issues Vendors Integrations Access C…" at bounding box center [306, 170] width 613 height 340
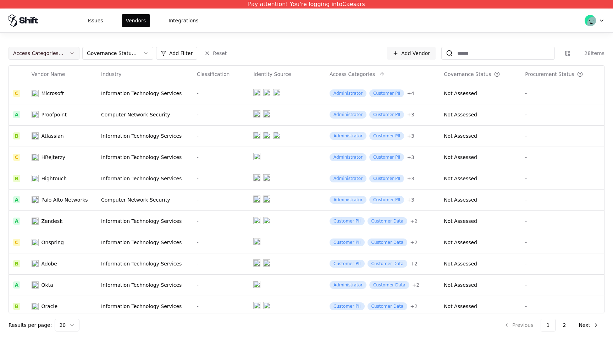
click at [74, 52] on button "Access Categories : Customer PII, Customer Data, Administrator" at bounding box center [44, 53] width 71 height 13
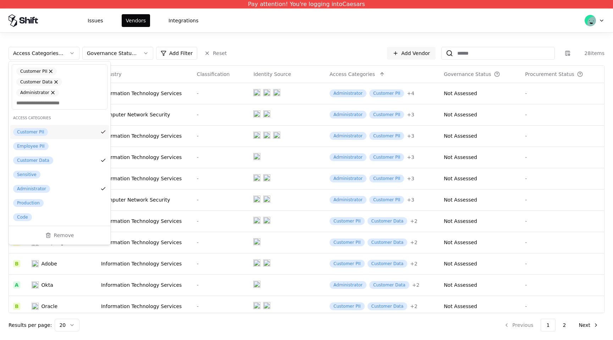
click at [74, 52] on html "Pay attention! You're logging into Caesars Issues Vendors Integrations Access C…" at bounding box center [306, 170] width 613 height 340
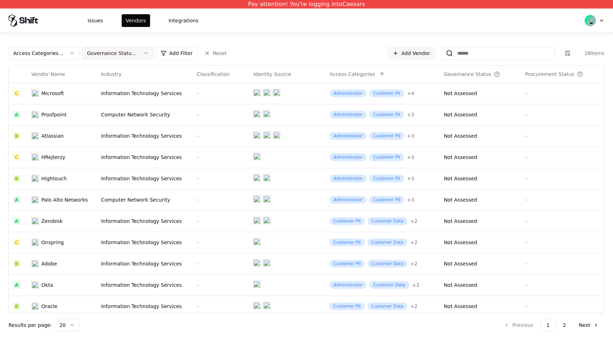
click at [113, 59] on button "Governance Status : Published, Not Assessed" at bounding box center [117, 53] width 71 height 13
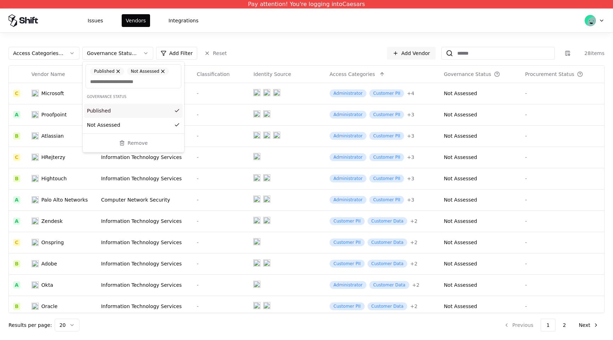
click at [65, 55] on html "Pay attention! You're logging into Caesars Issues Vendors Integrations Access C…" at bounding box center [306, 170] width 613 height 340
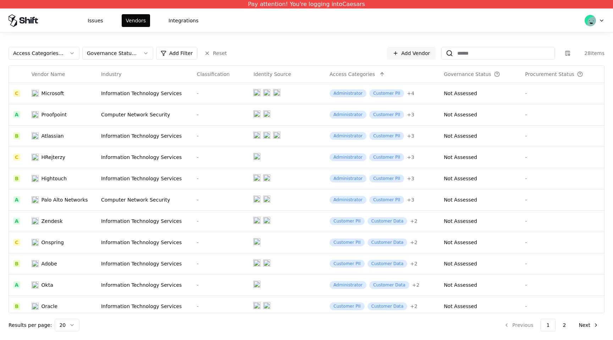
click at [65, 55] on button "Access Categories : Customer PII, Customer Data, Administrator" at bounding box center [44, 53] width 71 height 13
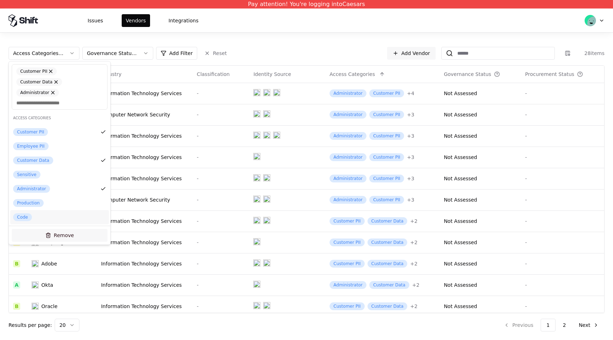
click at [59, 229] on button "Remove" at bounding box center [60, 235] width 96 height 13
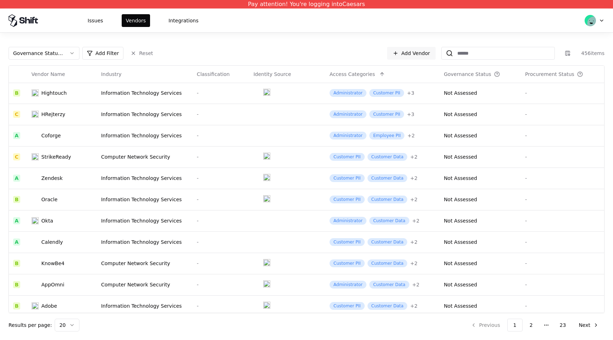
scroll to position [196, 0]
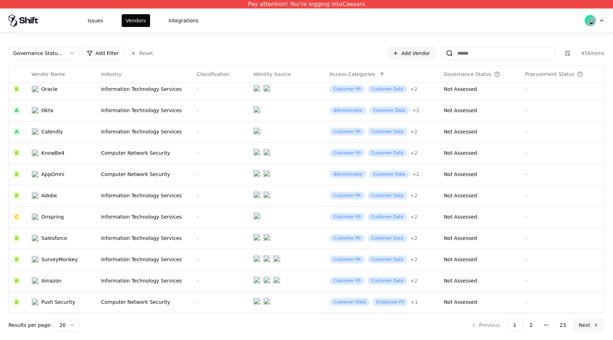
click at [593, 326] on button "Next" at bounding box center [589, 325] width 32 height 13
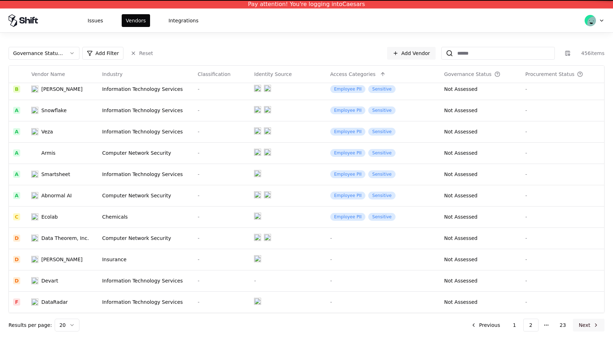
click at [593, 326] on button "Next" at bounding box center [589, 325] width 32 height 13
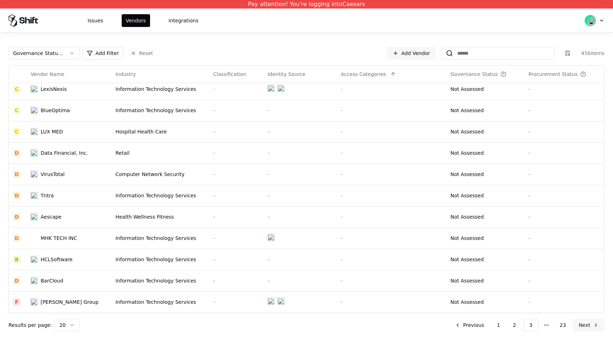
click at [593, 326] on button "Next" at bounding box center [589, 325] width 32 height 13
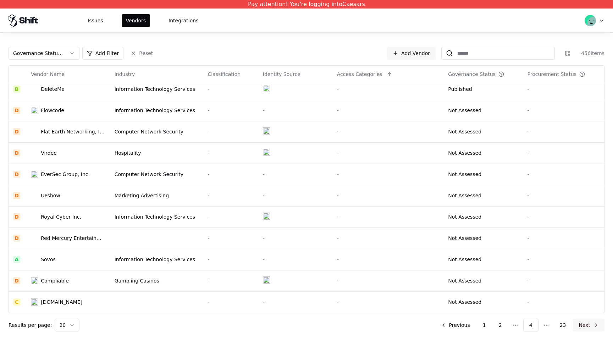
scroll to position [196, 0]
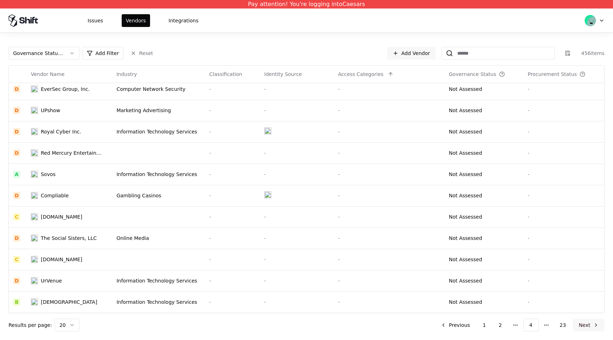
click at [582, 327] on button "Next" at bounding box center [589, 325] width 32 height 13
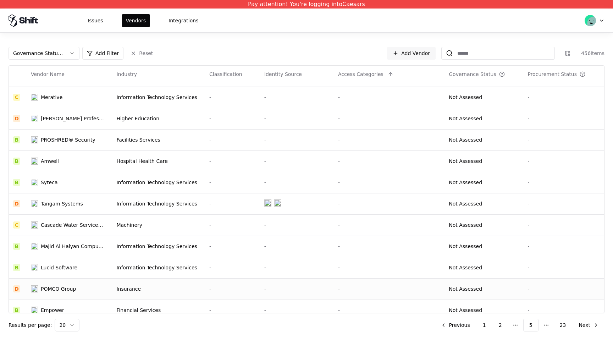
scroll to position [16, 0]
